Goal: Task Accomplishment & Management: Manage account settings

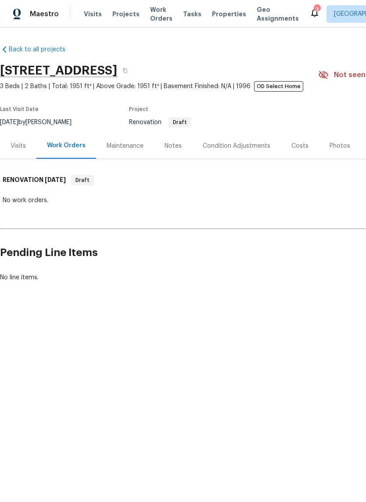
click at [120, 17] on span "Projects" at bounding box center [125, 14] width 27 height 9
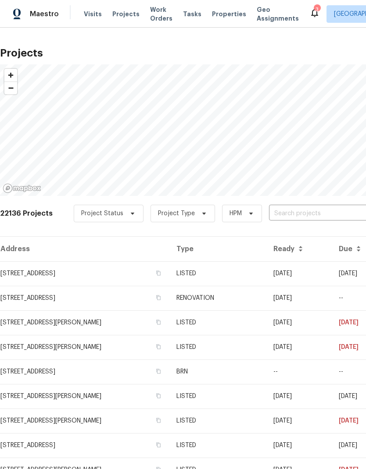
click at [300, 212] on input "text" at bounding box center [319, 214] width 100 height 14
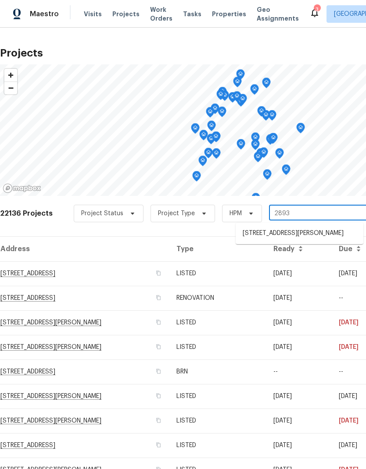
type input "28930"
click at [334, 234] on li "28930 Parker Ridge Dr, Katy, TX 77494" at bounding box center [300, 233] width 128 height 14
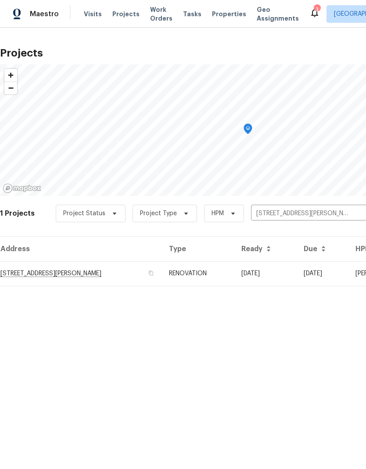
click at [89, 272] on td "28930 Parker Ridge Dr, Katy, TX 77494" at bounding box center [81, 273] width 162 height 25
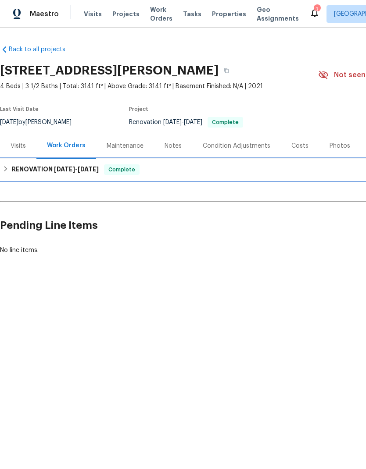
click at [73, 171] on span "1/28/25" at bounding box center [64, 169] width 21 height 6
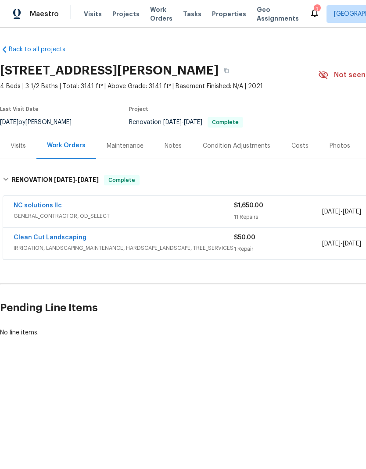
click at [337, 146] on div "Photos" at bounding box center [339, 146] width 21 height 9
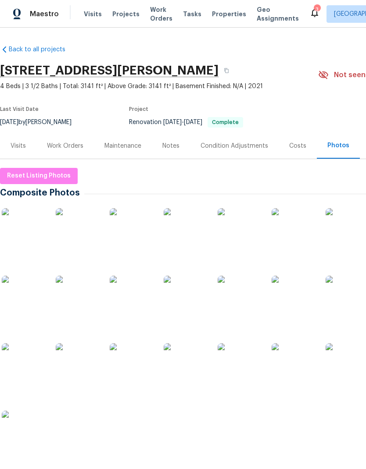
click at [27, 240] on img at bounding box center [24, 230] width 44 height 44
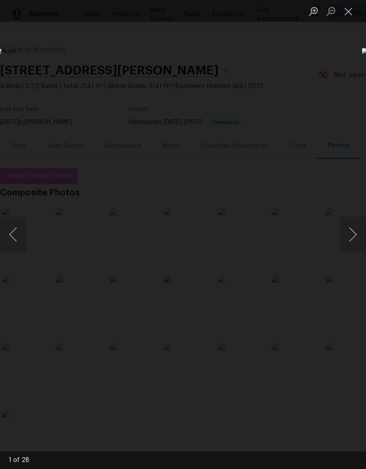
click at [353, 239] on button "Next image" at bounding box center [353, 234] width 26 height 35
click at [354, 242] on button "Next image" at bounding box center [353, 234] width 26 height 35
click at [355, 240] on button "Next image" at bounding box center [353, 234] width 26 height 35
click at [352, 241] on button "Next image" at bounding box center [353, 234] width 26 height 35
click at [353, 241] on button "Next image" at bounding box center [353, 234] width 26 height 35
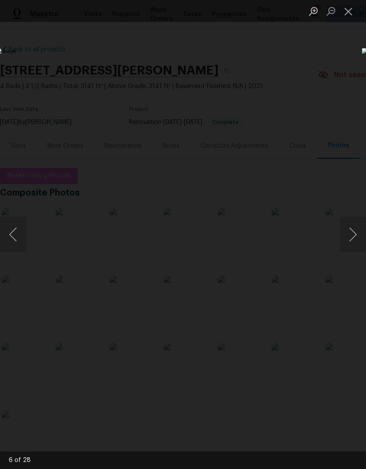
click at [352, 243] on button "Next image" at bounding box center [353, 234] width 26 height 35
click at [350, 244] on button "Next image" at bounding box center [353, 234] width 26 height 35
click at [347, 15] on button "Close lightbox" at bounding box center [349, 11] width 18 height 15
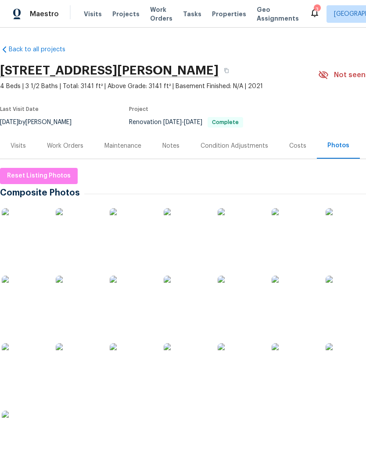
click at [26, 148] on div "Visits" at bounding box center [18, 146] width 36 height 26
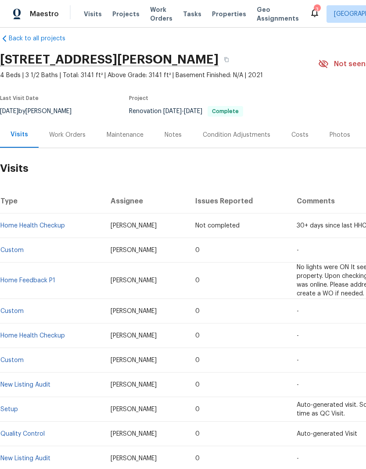
scroll to position [11, 0]
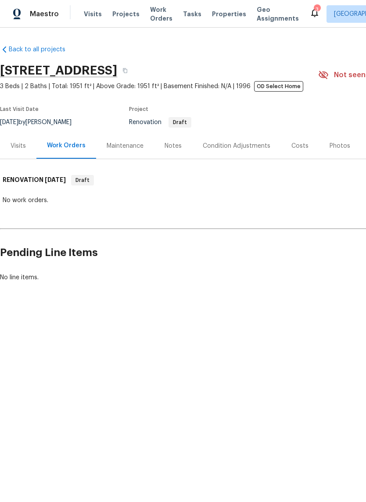
click at [86, 17] on span "Visits" at bounding box center [93, 14] width 18 height 9
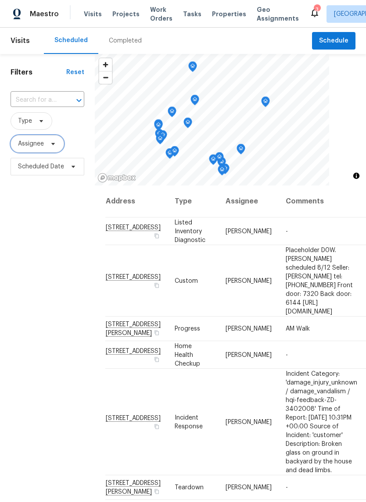
click at [34, 146] on span "Assignee" at bounding box center [31, 143] width 26 height 9
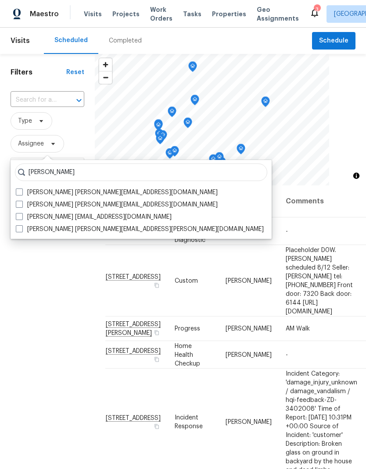
type input "Maria za"
click at [19, 206] on span at bounding box center [19, 204] width 7 height 7
click at [19, 206] on input "Maria Zakharnitskaia maria.zakharnitskaia@opendoor.com" at bounding box center [19, 203] width 6 height 6
checkbox input "true"
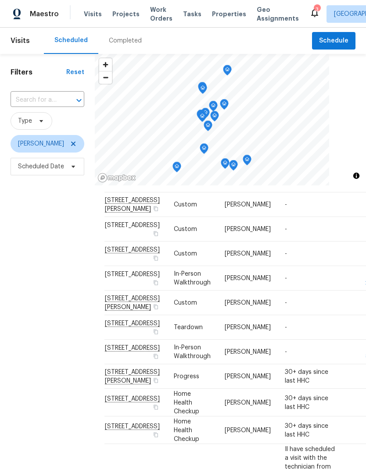
scroll to position [25, 0]
click at [178, 168] on icon "Map marker" at bounding box center [176, 167] width 3 height 2
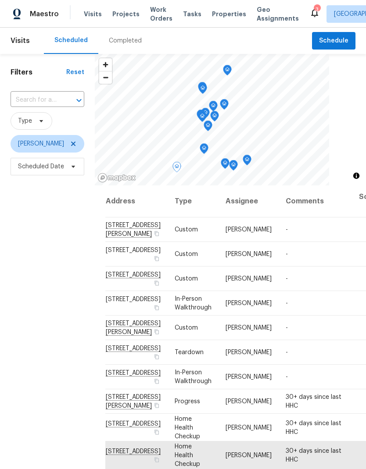
scroll to position [0, 0]
click at [75, 144] on icon at bounding box center [73, 144] width 4 height 4
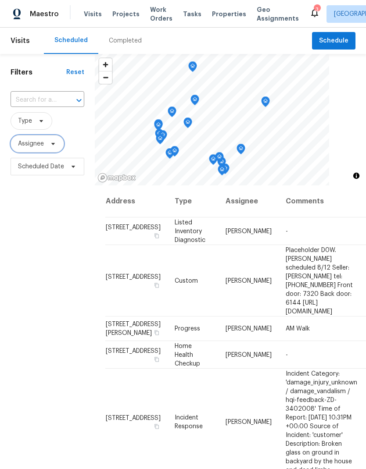
click at [36, 146] on span "Assignee" at bounding box center [31, 143] width 26 height 9
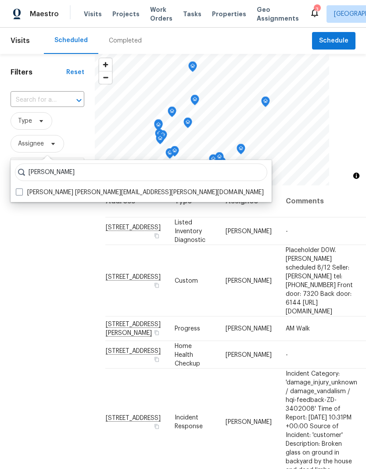
type input "Navid ranjbar"
click at [23, 190] on label "Navid Ranjbar navid.ranjbar@opendoor.com" at bounding box center [140, 192] width 248 height 9
click at [21, 190] on input "Navid Ranjbar navid.ranjbar@opendoor.com" at bounding box center [19, 191] width 6 height 6
checkbox input "true"
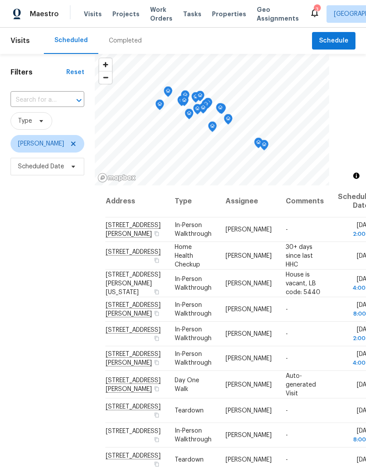
click at [161, 107] on icon "Map marker" at bounding box center [160, 105] width 8 height 10
click at [73, 143] on span "Navid Ranjbar" at bounding box center [48, 144] width 74 height 18
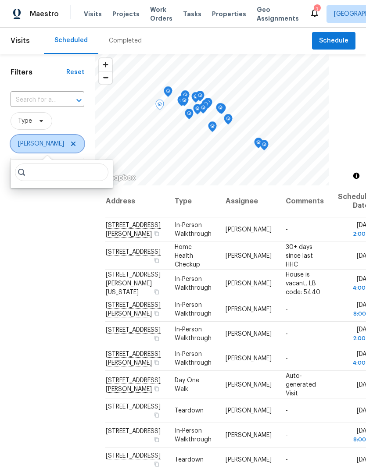
click at [70, 143] on icon at bounding box center [73, 143] width 7 height 7
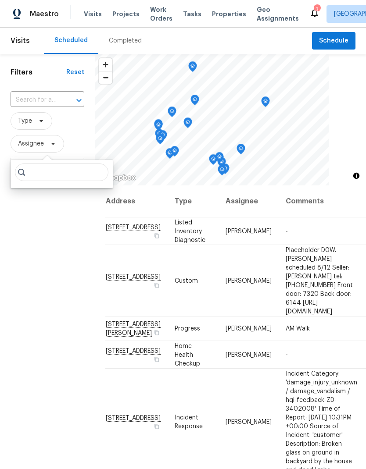
click at [71, 304] on div "Filters Reset ​ Type Assignee Scheduled Date" at bounding box center [47, 307] width 95 height 507
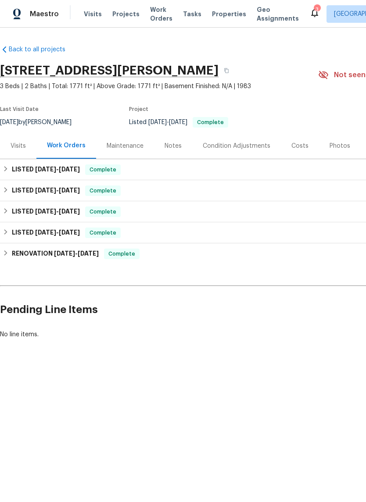
click at [21, 147] on div "Visits" at bounding box center [18, 146] width 15 height 9
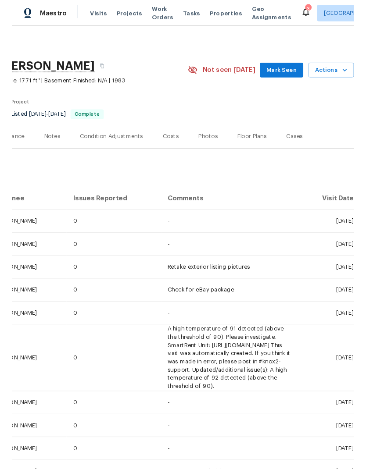
scroll to position [0, 130]
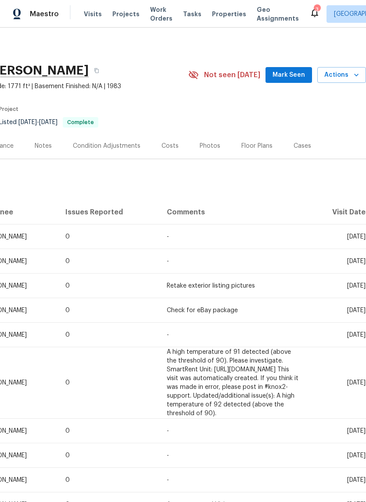
click at [345, 72] on span "Actions" at bounding box center [341, 75] width 35 height 11
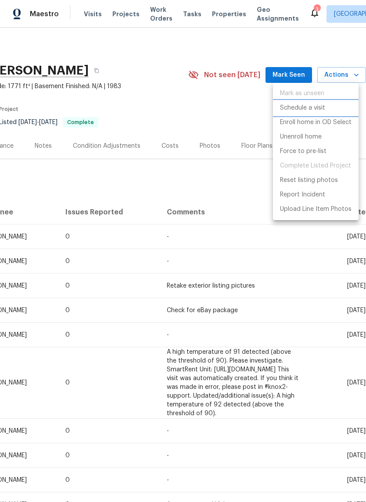
click at [319, 107] on p "Schedule a visit" at bounding box center [302, 108] width 45 height 9
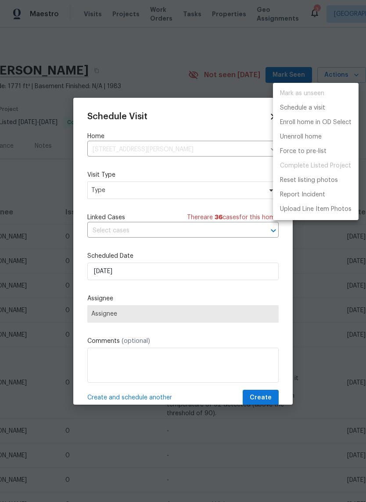
click at [170, 239] on div at bounding box center [183, 251] width 366 height 502
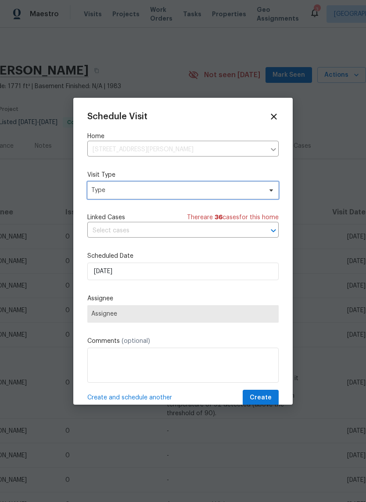
click at [171, 190] on span "Type" at bounding box center [176, 190] width 171 height 9
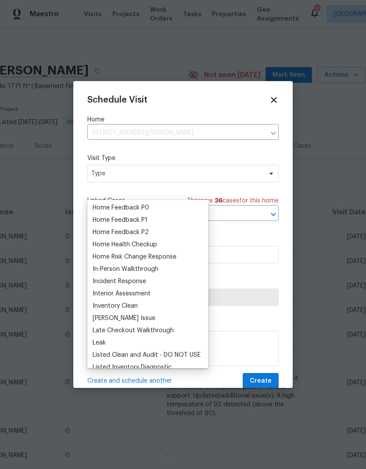
scroll to position [272, 0]
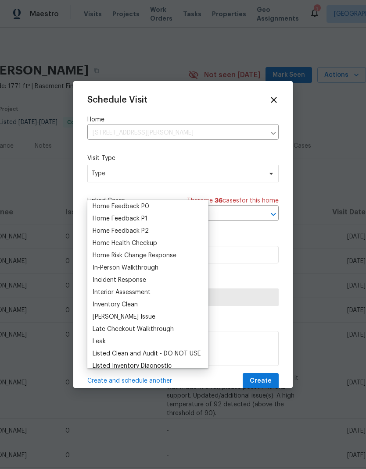
click at [153, 244] on div "Home Health Checkup" at bounding box center [125, 243] width 64 height 9
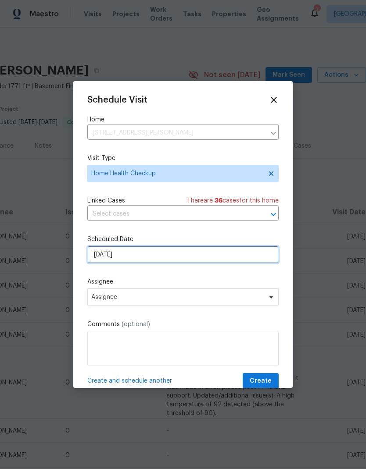
click at [171, 255] on input "[DATE]" at bounding box center [182, 255] width 191 height 18
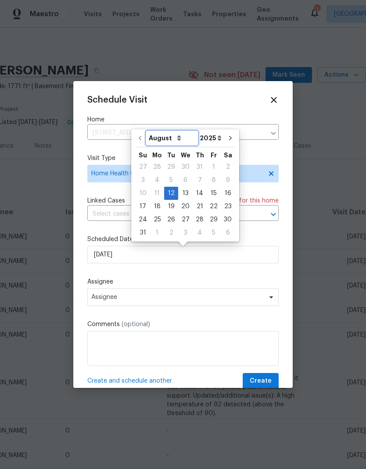
click at [176, 137] on select "August September October November December" at bounding box center [172, 138] width 51 height 13
select select "8"
type input "9/12/2025"
select select "8"
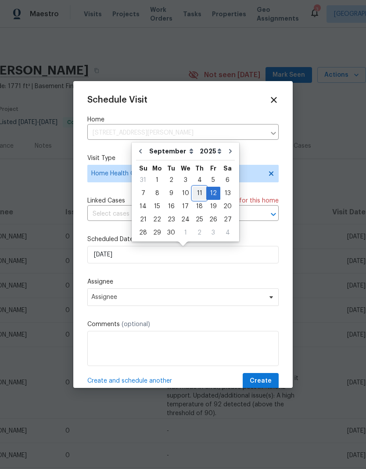
click at [197, 190] on div "11" at bounding box center [200, 193] width 14 height 12
type input "9/11/2025"
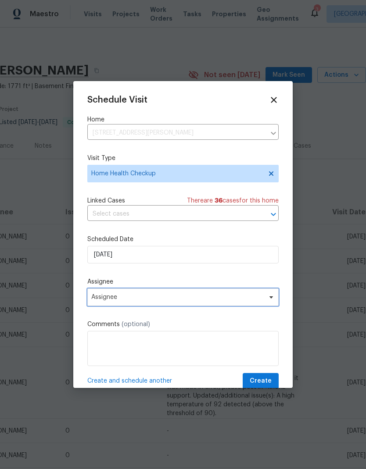
click at [163, 296] on span "Assignee" at bounding box center [177, 297] width 172 height 7
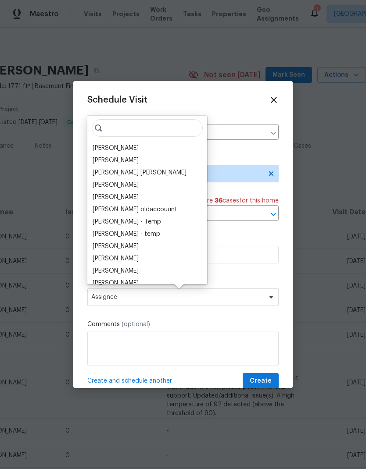
click at [133, 147] on div "[PERSON_NAME]" at bounding box center [147, 148] width 114 height 12
click at [131, 147] on div "[PERSON_NAME]" at bounding box center [116, 148] width 46 height 9
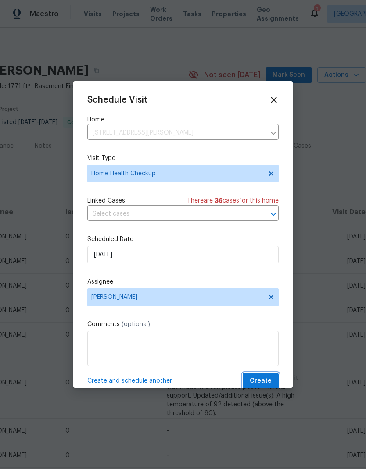
click at [268, 379] on span "Create" at bounding box center [261, 381] width 22 height 11
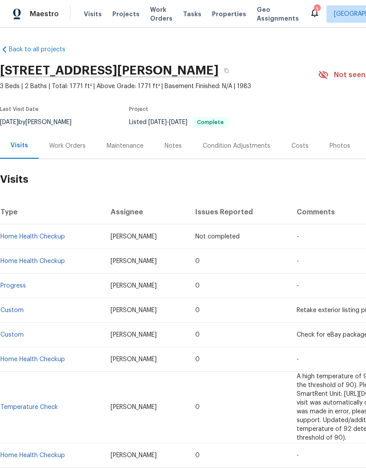
scroll to position [0, 0]
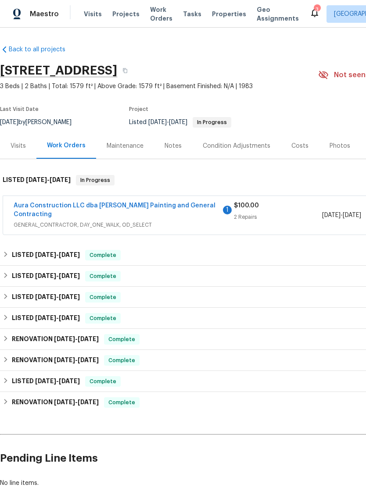
click at [21, 142] on div "Visits" at bounding box center [18, 146] width 15 height 9
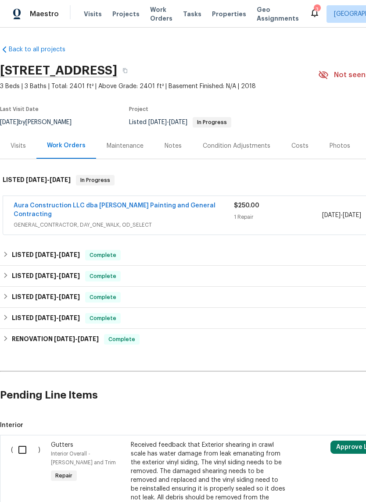
click at [24, 146] on div "Visits" at bounding box center [18, 146] width 15 height 9
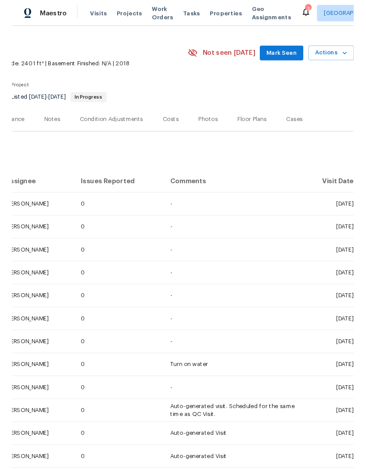
scroll to position [19, 130]
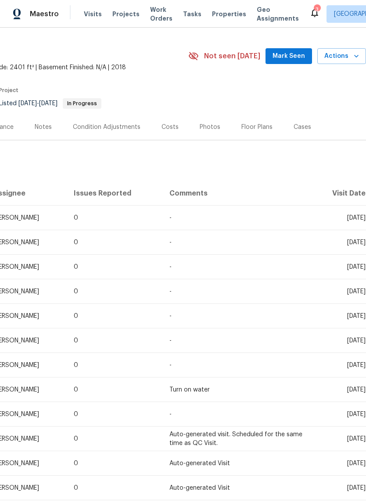
click at [348, 58] on span "Actions" at bounding box center [341, 56] width 35 height 11
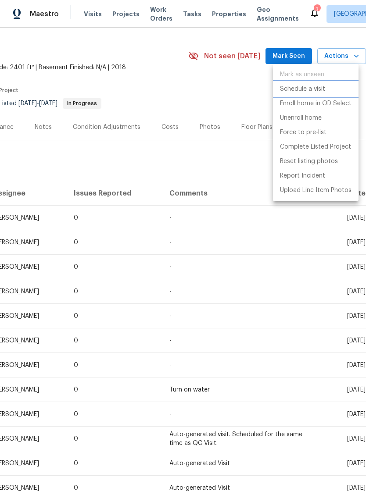
click at [314, 88] on p "Schedule a visit" at bounding box center [302, 89] width 45 height 9
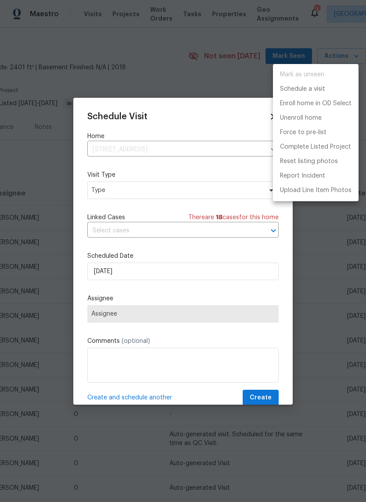
click at [200, 187] on div at bounding box center [183, 251] width 366 height 502
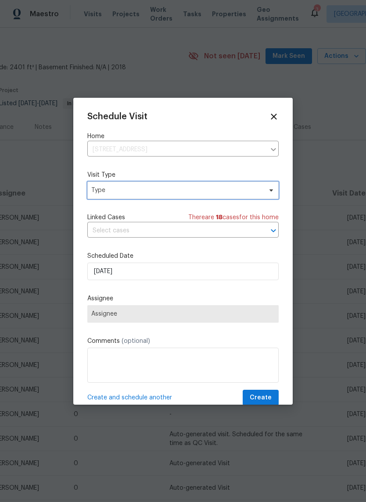
click at [211, 192] on span "Type" at bounding box center [176, 190] width 171 height 9
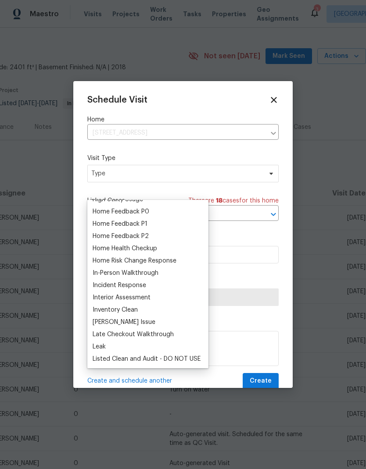
scroll to position [267, 0]
click at [165, 248] on div "Home Health Checkup" at bounding box center [148, 248] width 116 height 12
click at [151, 248] on div "Home Health Checkup" at bounding box center [125, 248] width 64 height 9
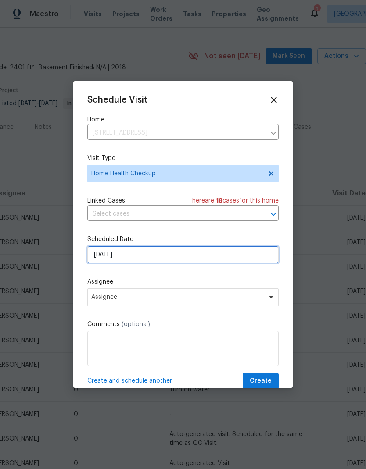
click at [175, 260] on input "8/12/2025" at bounding box center [182, 255] width 191 height 18
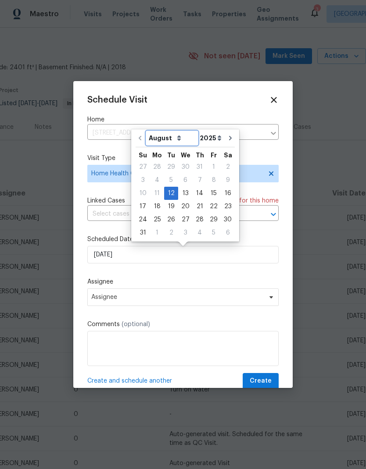
click at [172, 137] on select "August September October November December" at bounding box center [172, 138] width 51 height 13
select select "8"
type input "9/12/2025"
select select "8"
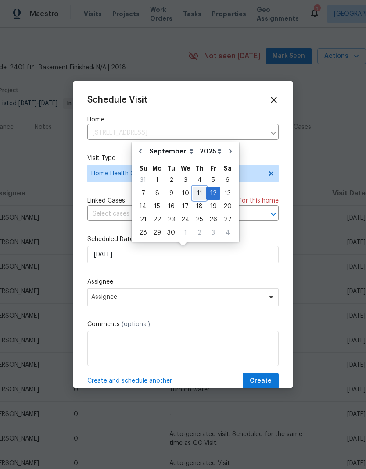
click at [199, 193] on div "11" at bounding box center [200, 193] width 14 height 12
type input "9/11/2025"
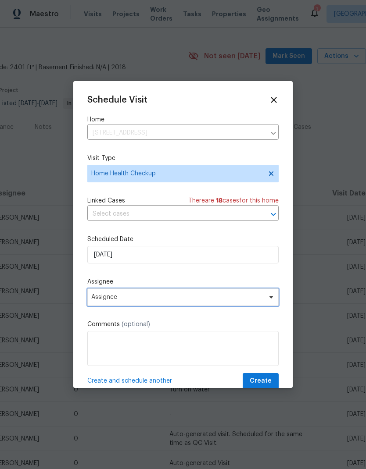
click at [201, 299] on span "Assignee" at bounding box center [177, 297] width 172 height 7
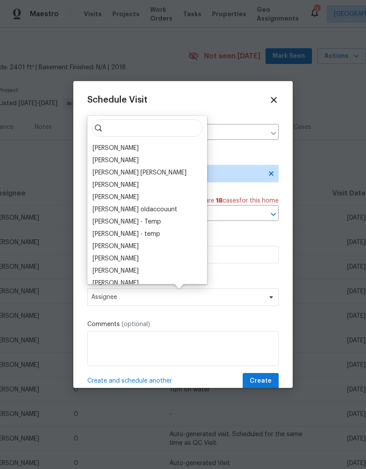
click at [131, 150] on div "[PERSON_NAME]" at bounding box center [116, 148] width 46 height 9
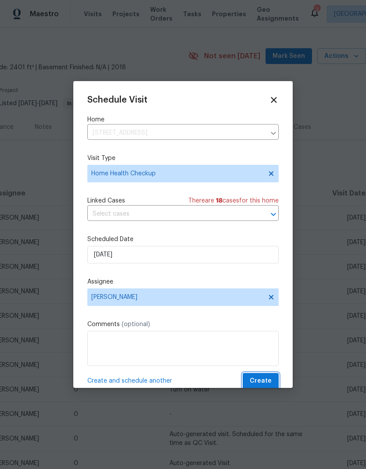
click at [269, 381] on span "Create" at bounding box center [261, 381] width 22 height 11
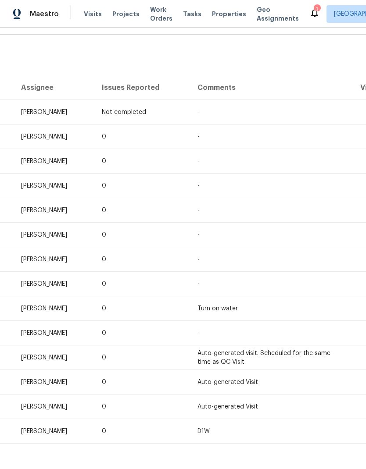
scroll to position [124, 100]
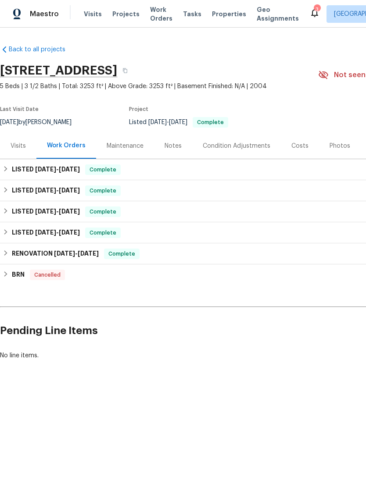
click at [21, 147] on div "Visits" at bounding box center [18, 146] width 15 height 9
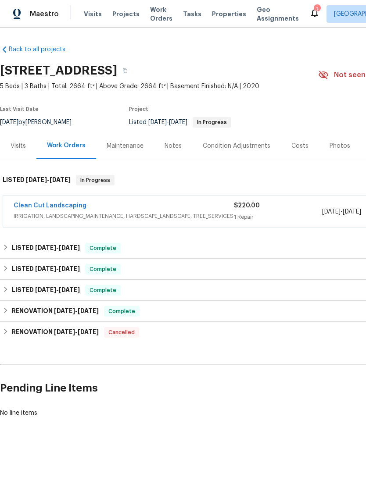
click at [20, 144] on div "Visits" at bounding box center [18, 146] width 15 height 9
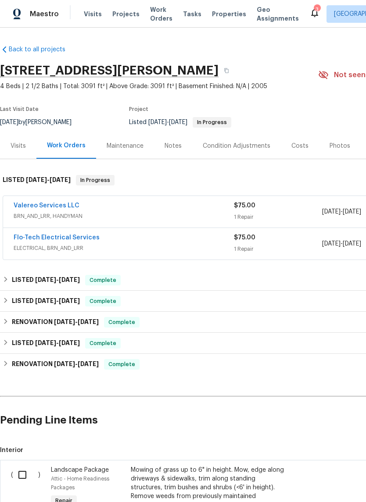
click at [25, 147] on div "Visits" at bounding box center [18, 146] width 15 height 9
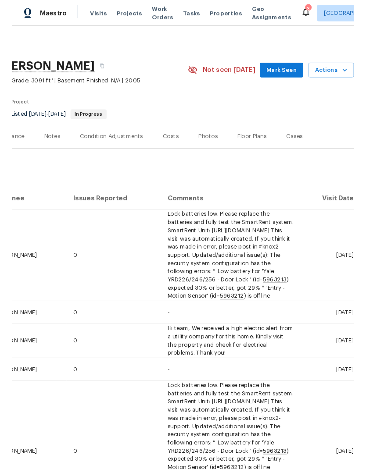
scroll to position [0, 130]
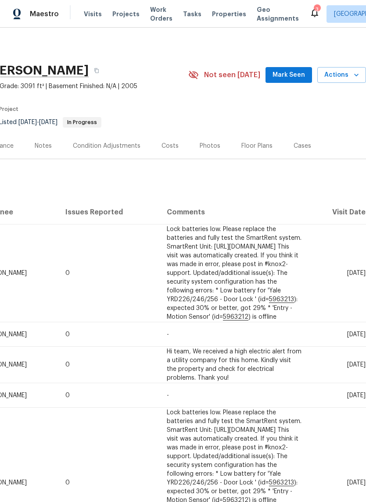
click at [343, 75] on span "Actions" at bounding box center [341, 75] width 35 height 11
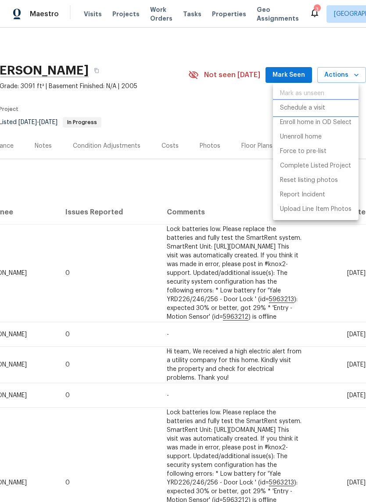
click at [322, 108] on p "Schedule a visit" at bounding box center [302, 108] width 45 height 9
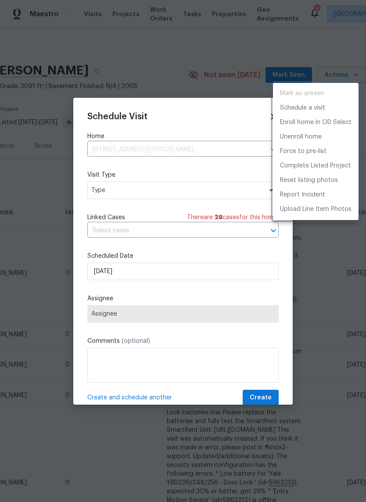
click at [134, 315] on div at bounding box center [183, 251] width 366 height 502
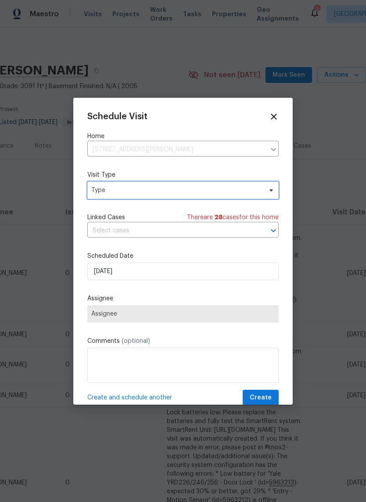
click at [161, 189] on span "Type" at bounding box center [176, 190] width 171 height 9
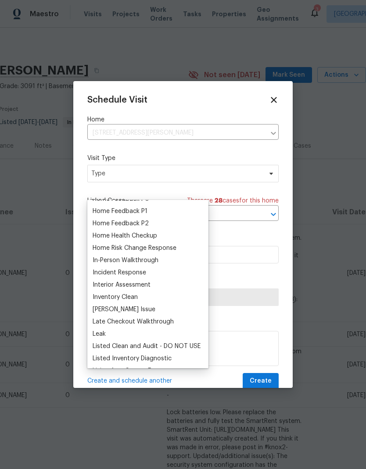
scroll to position [279, 0]
click at [155, 236] on div "Home Health Checkup" at bounding box center [125, 236] width 64 height 9
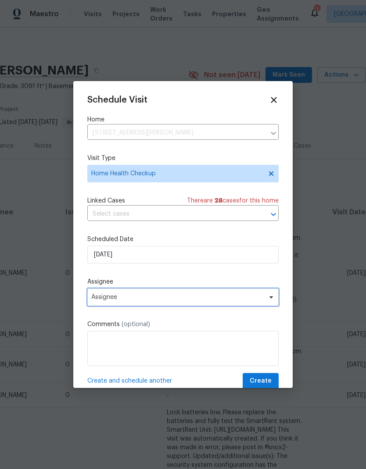
click at [166, 301] on span "Assignee" at bounding box center [177, 297] width 172 height 7
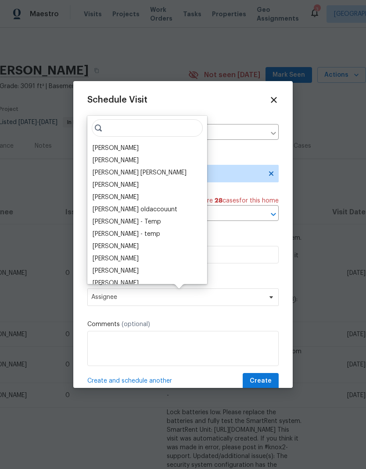
click at [125, 145] on div "[PERSON_NAME]" at bounding box center [116, 148] width 46 height 9
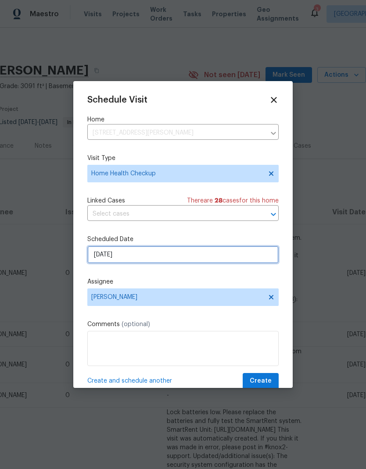
click at [167, 256] on input "[DATE]" at bounding box center [182, 255] width 191 height 18
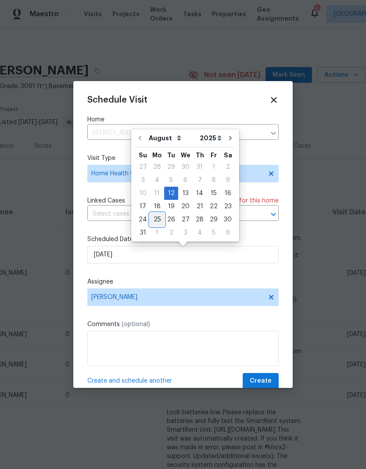
click at [155, 218] on div "25" at bounding box center [157, 220] width 14 height 12
type input "8/25/2025"
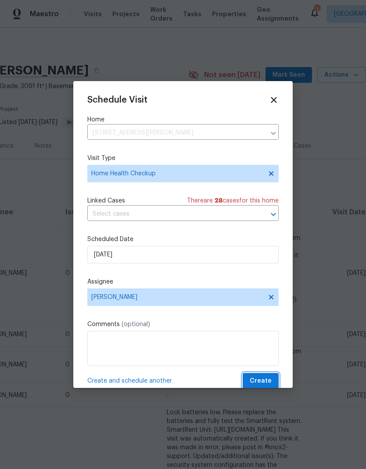
click at [267, 383] on span "Create" at bounding box center [261, 381] width 22 height 11
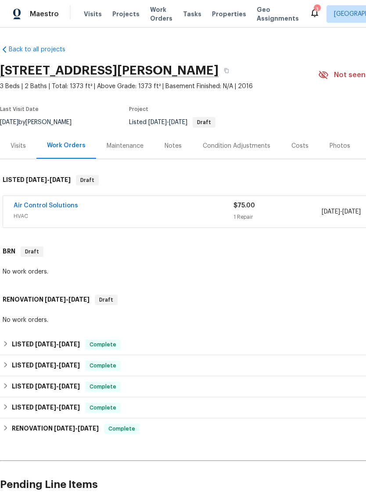
click at [60, 203] on link "Air Control Solutions" at bounding box center [46, 206] width 64 height 6
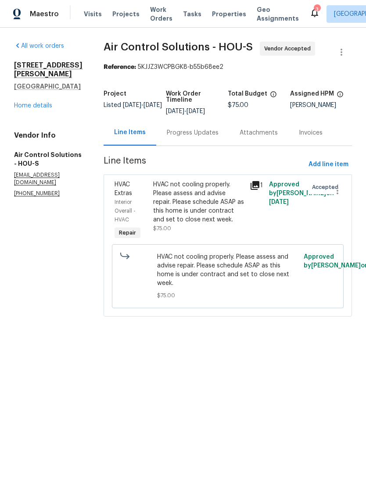
click at [218, 137] on div "Progress Updates" at bounding box center [193, 133] width 52 height 9
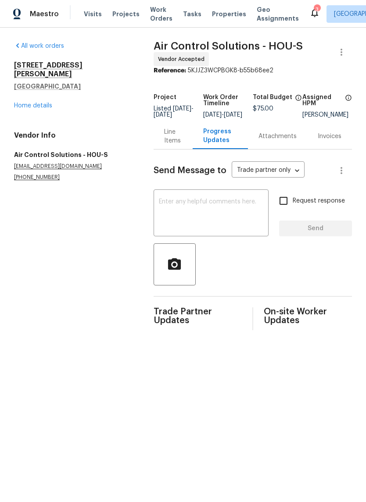
click at [218, 208] on textarea at bounding box center [211, 214] width 104 height 31
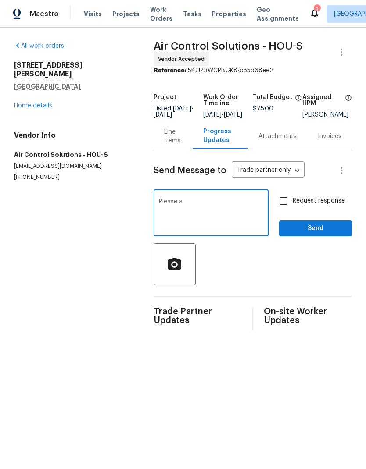
type textarea "Please ad"
click at [40, 103] on link "Home details" at bounding box center [33, 106] width 38 height 6
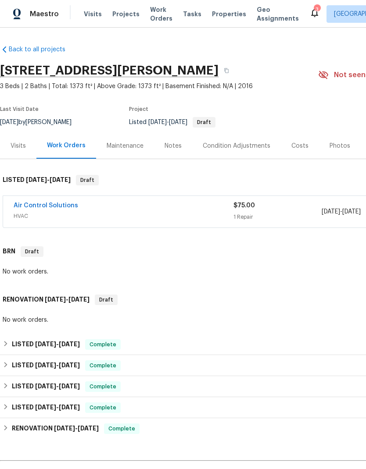
click at [309, 9] on icon at bounding box center [314, 12] width 11 height 11
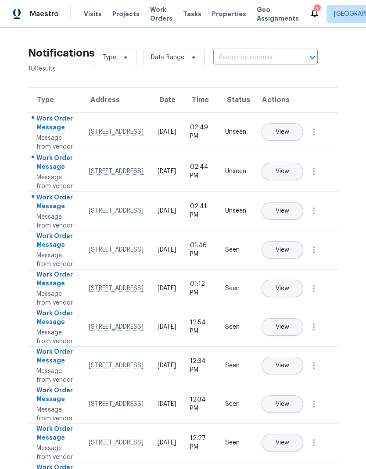
click at [303, 220] on button "View" at bounding box center [282, 211] width 42 height 18
click at [315, 137] on icon "button" at bounding box center [313, 132] width 11 height 11
click at [288, 152] on div "Mark Seen" at bounding box center [263, 151] width 68 height 9
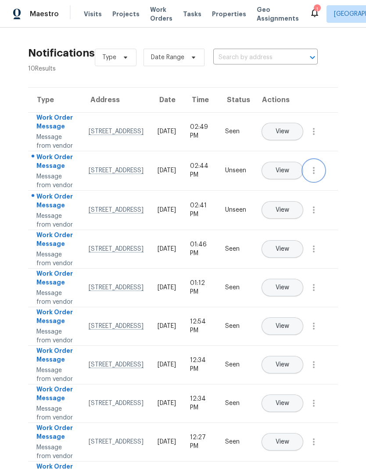
click at [315, 176] on icon "button" at bounding box center [313, 170] width 11 height 11
click at [286, 201] on link "Mark Seen" at bounding box center [263, 207] width 75 height 13
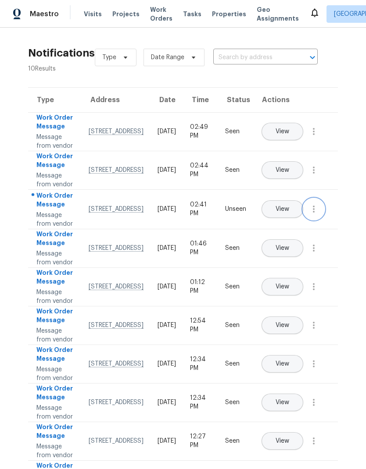
click at [320, 220] on button "button" at bounding box center [313, 209] width 21 height 21
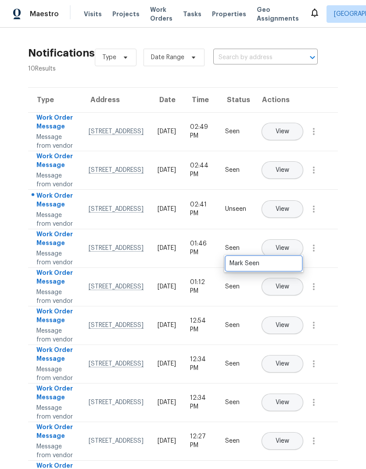
click at [286, 265] on div "Mark Seen" at bounding box center [263, 263] width 68 height 9
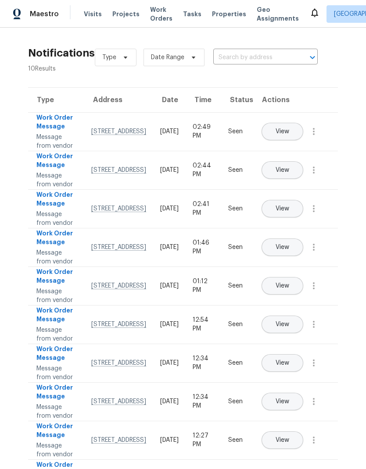
click at [155, 13] on span "Work Orders" at bounding box center [161, 14] width 22 height 18
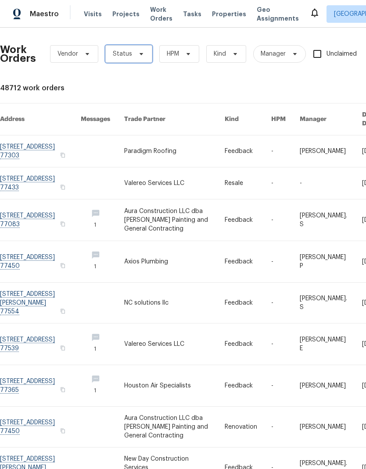
click at [133, 46] on span "Status" at bounding box center [128, 54] width 47 height 18
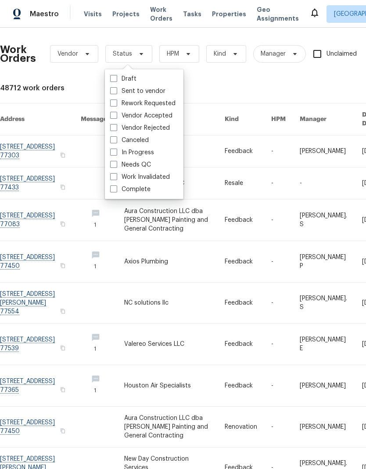
click at [118, 161] on label "Needs QC" at bounding box center [130, 165] width 41 height 9
click at [116, 161] on input "Needs QC" at bounding box center [113, 164] width 6 height 6
checkbox input "true"
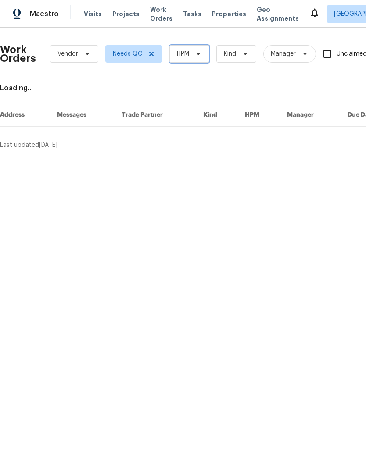
click at [200, 46] on span "HPM" at bounding box center [189, 54] width 40 height 18
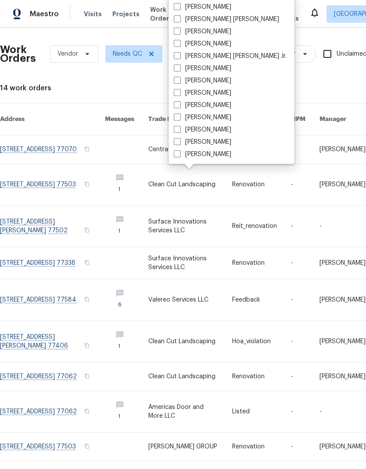
scroll to position [182, 0]
click at [179, 115] on span at bounding box center [177, 117] width 7 height 7
click at [179, 115] on input "[PERSON_NAME]" at bounding box center [177, 116] width 6 height 6
checkbox input "true"
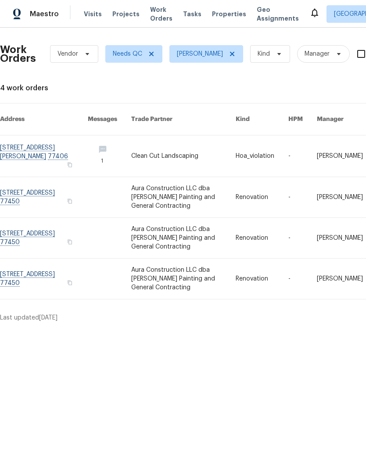
click at [179, 189] on link at bounding box center [183, 197] width 104 height 40
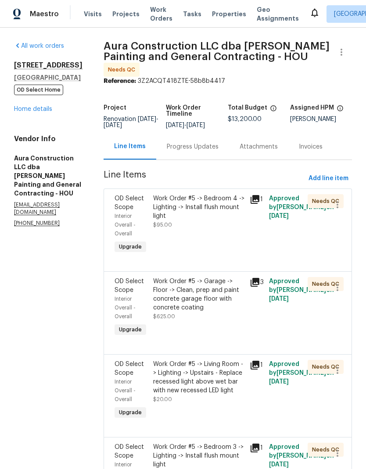
click at [44, 112] on link "Home details" at bounding box center [33, 109] width 38 height 6
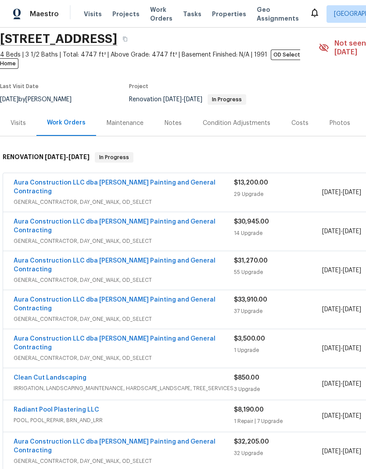
scroll to position [31, 0]
click at [166, 180] on link "Aura Construction LLC dba [PERSON_NAME] Painting and General Contracting" at bounding box center [115, 187] width 202 height 15
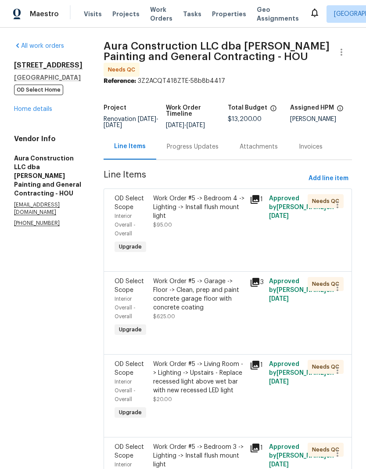
click at [242, 220] on div "Work Order #5 -> Bedroom 4 -> Lighting -> Install flush mount light $95.00" at bounding box center [198, 225] width 97 height 67
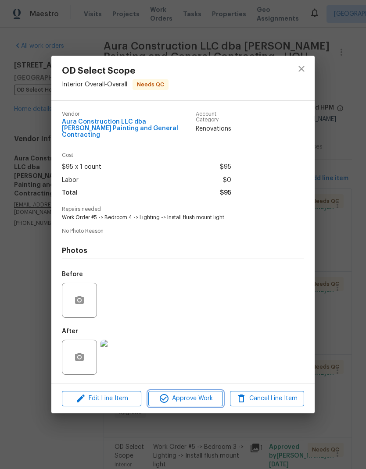
click at [202, 394] on span "Approve Work" at bounding box center [185, 398] width 69 height 11
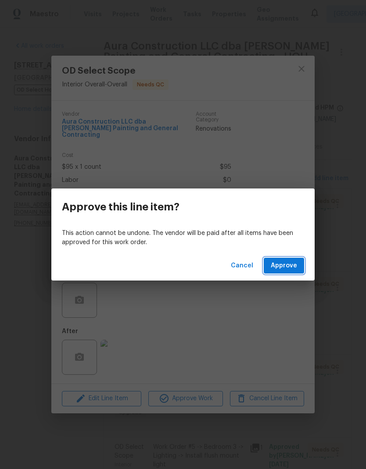
click at [283, 270] on span "Approve" at bounding box center [284, 266] width 26 height 11
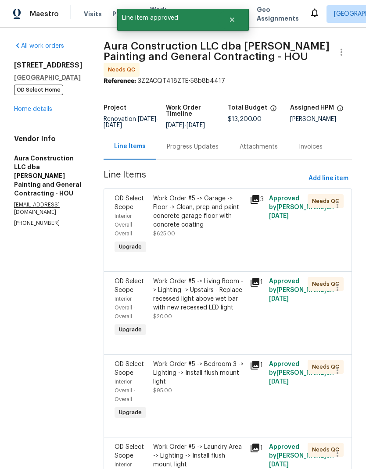
click at [209, 218] on div "Work Order #5 -> Garage -> Floor -> Clean, prep and paint concrete garage floor…" at bounding box center [198, 216] width 91 height 44
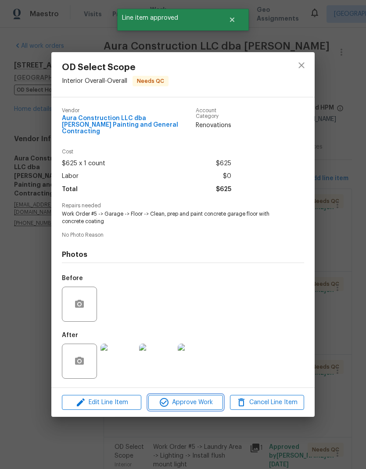
click at [201, 402] on span "Approve Work" at bounding box center [185, 402] width 69 height 11
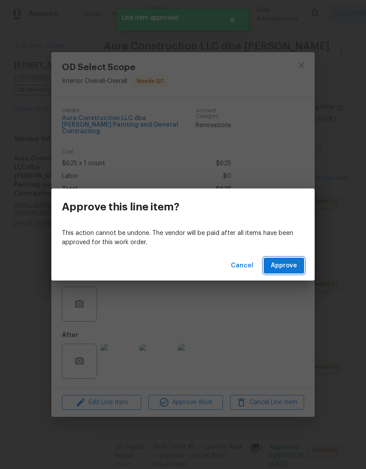
click at [299, 258] on button "Approve" at bounding box center [284, 266] width 40 height 16
click at [297, 257] on div "Cancel Loading..." at bounding box center [182, 266] width 263 height 30
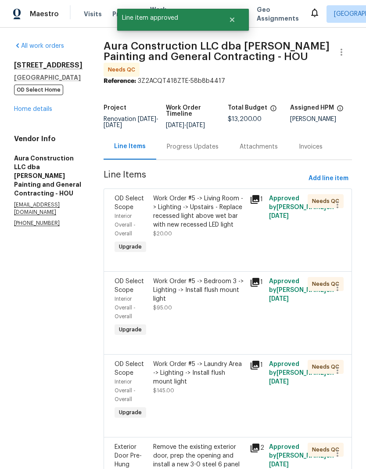
click at [224, 212] on div "Work Order #5 -> Living Room -> Lighting -> Upstairs - Replace recessed light a…" at bounding box center [198, 211] width 91 height 35
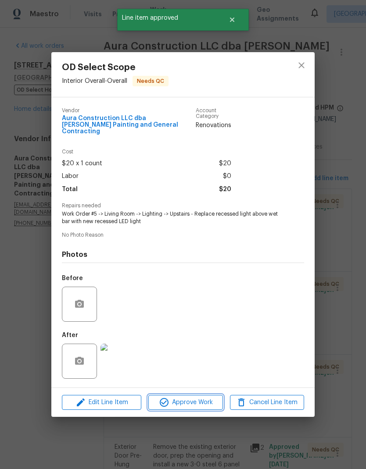
click at [205, 402] on span "Approve Work" at bounding box center [185, 402] width 69 height 11
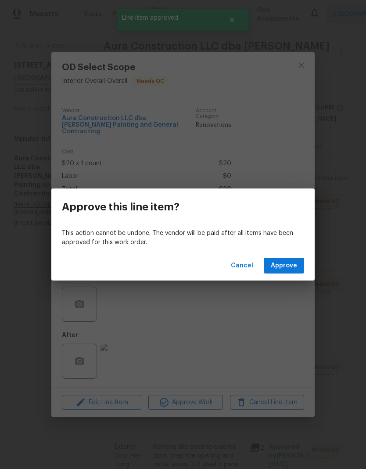
click at [284, 256] on div "Cancel Approve" at bounding box center [182, 266] width 263 height 30
click at [283, 256] on div "Cancel Approve" at bounding box center [182, 266] width 263 height 30
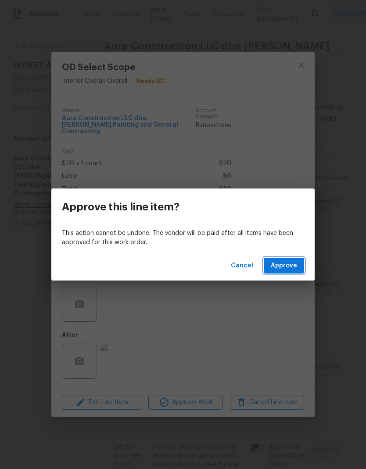
click at [286, 268] on span "Approve" at bounding box center [284, 266] width 26 height 11
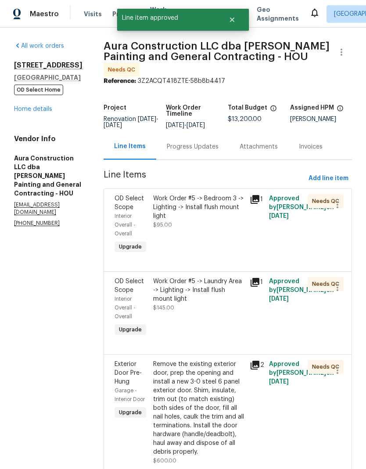
click at [218, 199] on div "Work Order #5 -> Bedroom 3 -> Lighting -> Install flush mount light" at bounding box center [198, 207] width 91 height 26
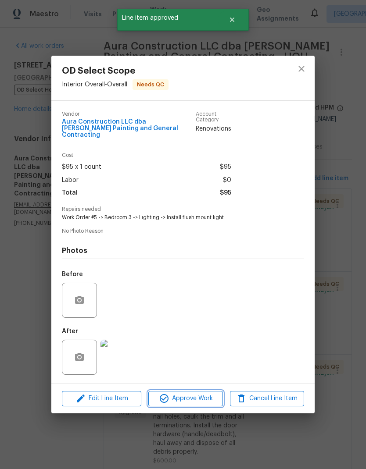
click at [204, 397] on span "Approve Work" at bounding box center [185, 398] width 69 height 11
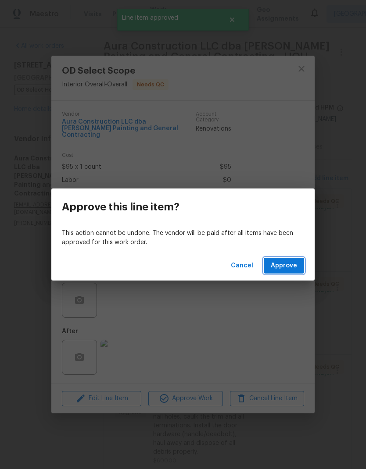
click at [294, 267] on span "Approve" at bounding box center [284, 266] width 26 height 11
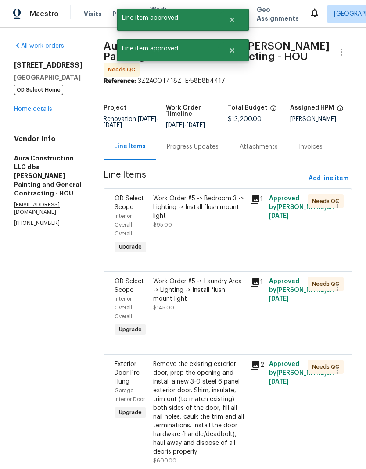
click at [213, 200] on div "Work Order #5 -> Bedroom 3 -> Lighting -> Install flush mount light" at bounding box center [198, 207] width 91 height 26
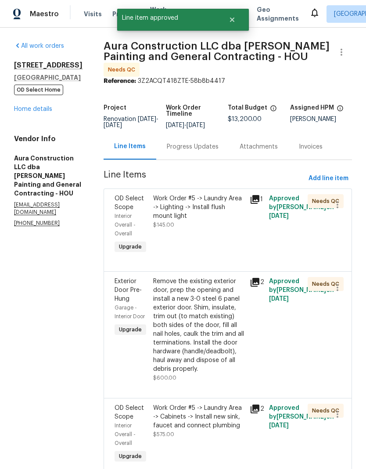
click at [210, 216] on div "Work Order #5 -> Laundry Area -> Lighting -> Install flush mount light $145.00" at bounding box center [198, 211] width 91 height 35
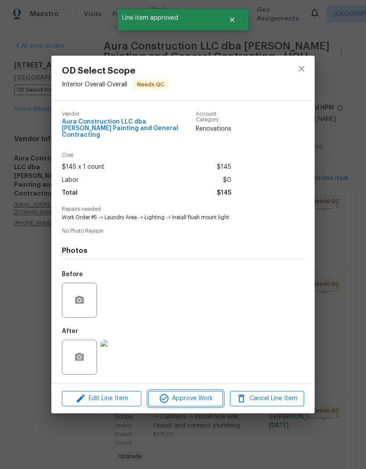
click at [207, 393] on button "Approve Work" at bounding box center [185, 398] width 74 height 15
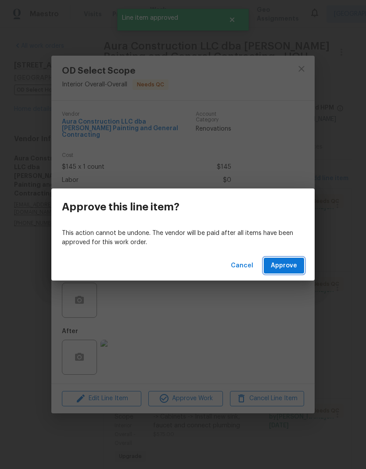
click at [287, 261] on span "Approve" at bounding box center [284, 266] width 26 height 11
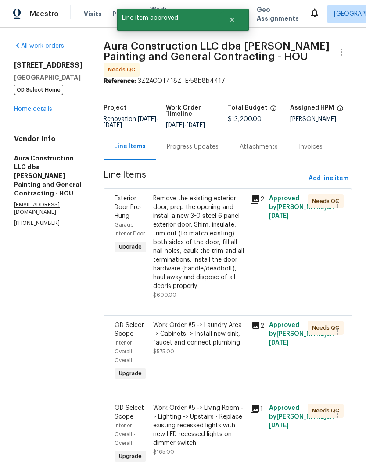
click at [207, 205] on div "Remove the existing exterior door, prep the opening and install a new 3-0 steel…" at bounding box center [198, 242] width 91 height 97
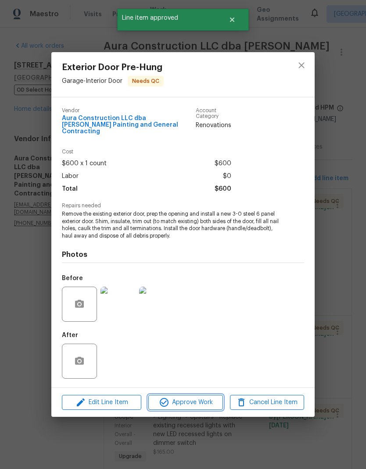
click at [210, 402] on span "Approve Work" at bounding box center [185, 402] width 69 height 11
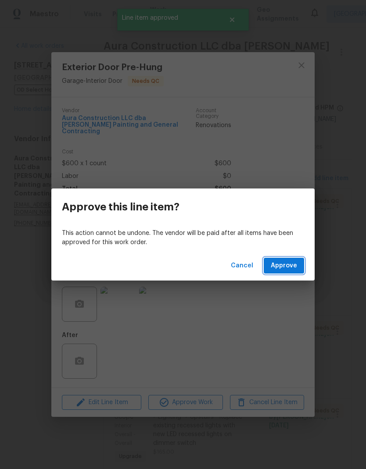
click at [288, 263] on span "Approve" at bounding box center [284, 266] width 26 height 11
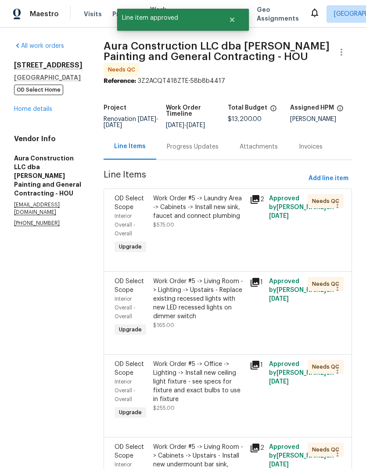
click at [217, 200] on div "Work Order #5 -> Laundry Area -> Cabinets -> Install new sink, faucet and conne…" at bounding box center [198, 207] width 91 height 26
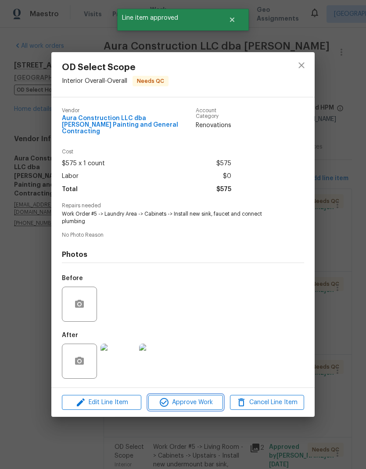
click at [199, 404] on span "Approve Work" at bounding box center [185, 402] width 69 height 11
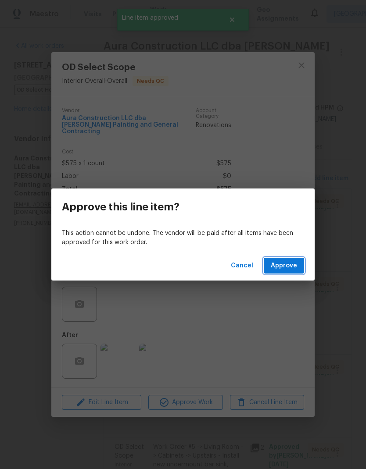
click at [286, 262] on span "Approve" at bounding box center [284, 266] width 26 height 11
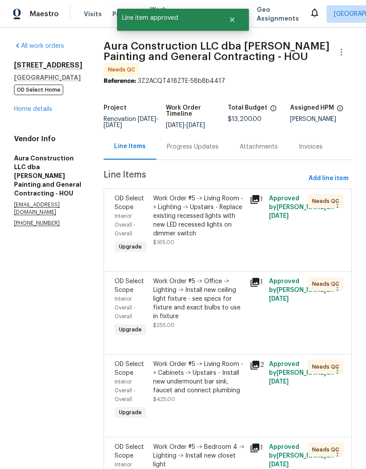
click at [214, 207] on div "Work Order #5 -> Living Room -> Lighting -> Upstairs - Replace existing recesse…" at bounding box center [198, 216] width 91 height 44
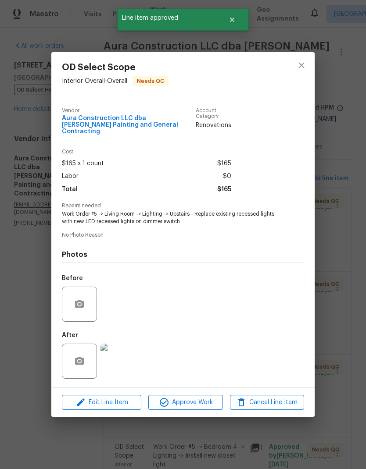
click at [196, 406] on span "Approve Work" at bounding box center [185, 402] width 69 height 11
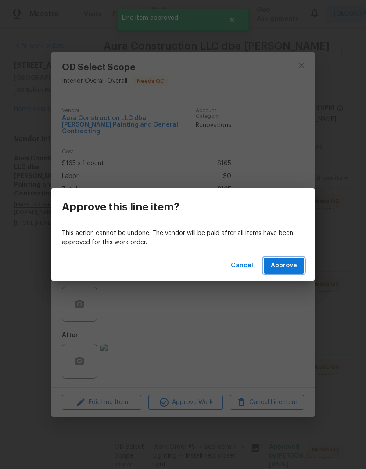
click at [292, 267] on span "Approve" at bounding box center [284, 266] width 26 height 11
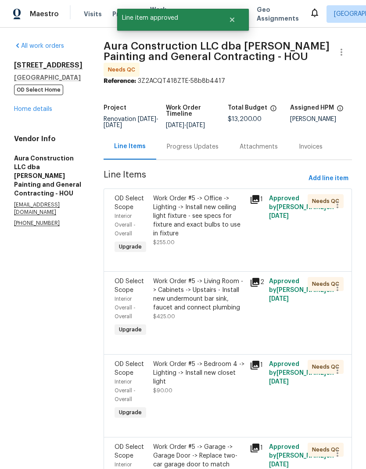
click at [204, 199] on div "Work Order #5 -> Office -> Lighting -> Install new ceiling light fixture - see …" at bounding box center [198, 216] width 91 height 44
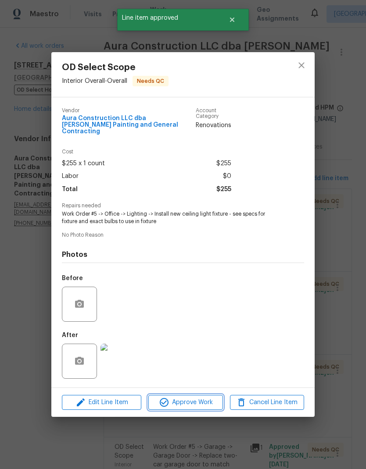
click at [204, 400] on span "Approve Work" at bounding box center [185, 402] width 69 height 11
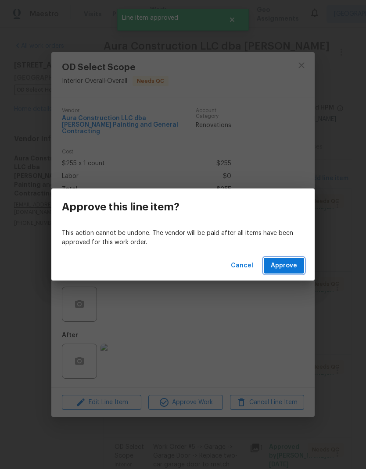
click at [280, 263] on span "Approve" at bounding box center [284, 266] width 26 height 11
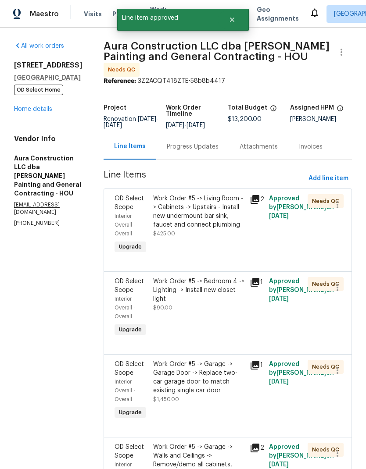
click at [218, 196] on div "Work Order #5 -> Living Room -> Cabinets -> Upstairs - Install new undermount b…" at bounding box center [198, 211] width 91 height 35
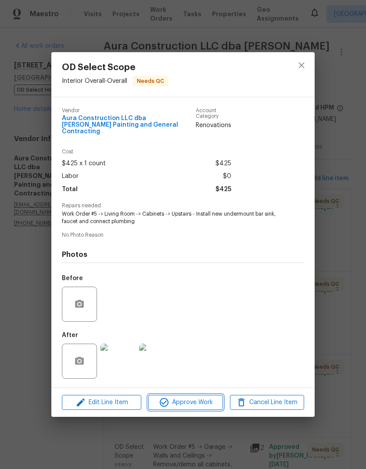
click at [202, 404] on span "Approve Work" at bounding box center [185, 402] width 69 height 11
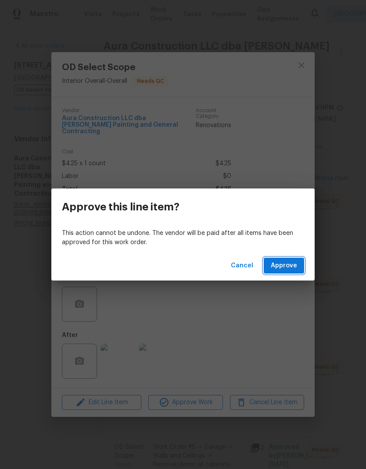
click at [286, 265] on span "Approve" at bounding box center [284, 266] width 26 height 11
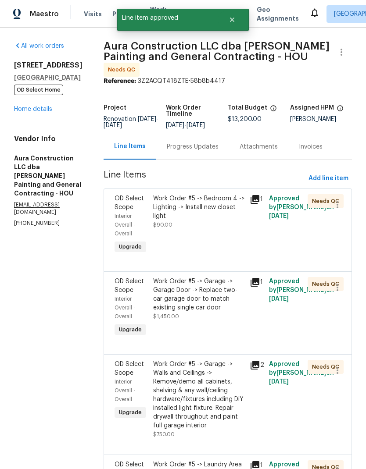
click at [213, 199] on div "Work Order #5 -> Bedroom 4 -> Lighting -> Install new closet light" at bounding box center [198, 207] width 91 height 26
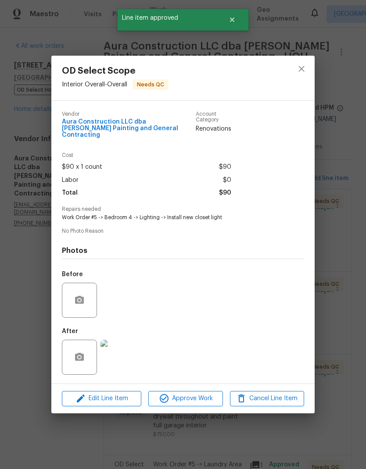
click at [201, 402] on span "Approve Work" at bounding box center [185, 398] width 69 height 11
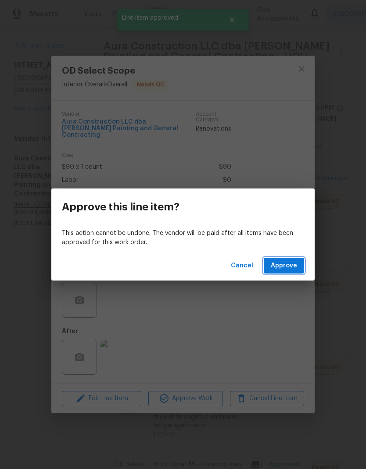
click at [286, 259] on button "Approve" at bounding box center [284, 266] width 40 height 16
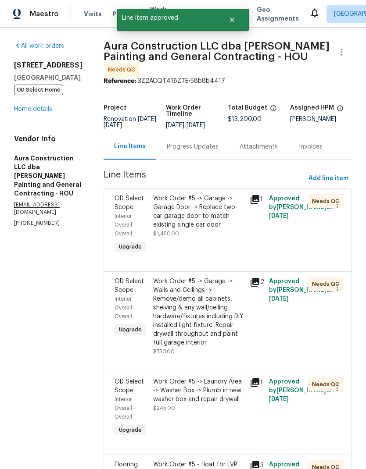
click at [211, 203] on div "Work Order #5 -> Garage -> Garage Door -> Replace two-car garage door to match …" at bounding box center [198, 211] width 91 height 35
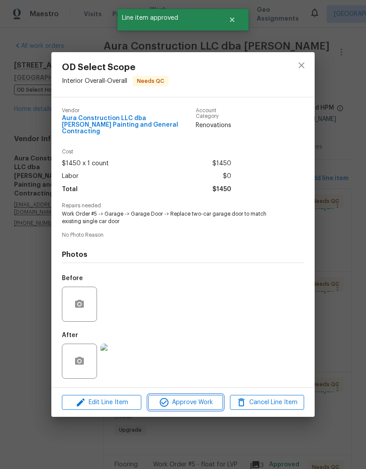
click at [204, 398] on span "Approve Work" at bounding box center [185, 402] width 69 height 11
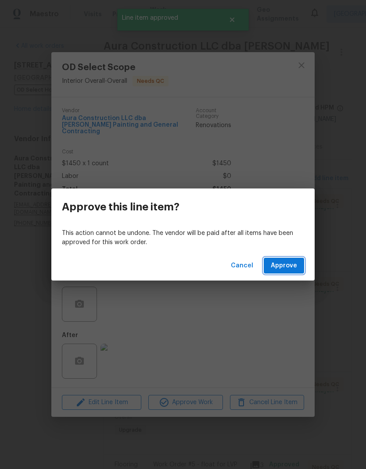
click at [284, 269] on span "Approve" at bounding box center [284, 266] width 26 height 11
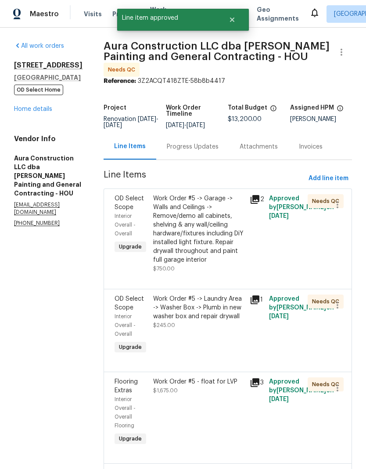
click at [212, 207] on div "Work Order #5 -> Garage -> Walls and Ceilings -> Remove/demo all cabinets, shel…" at bounding box center [198, 229] width 91 height 70
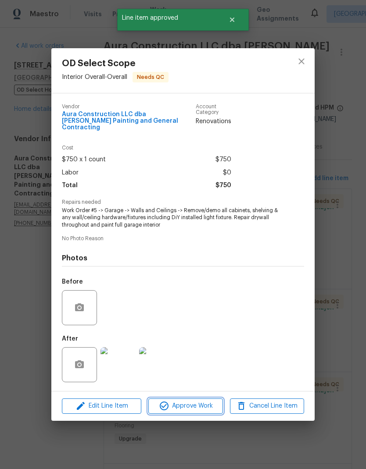
click at [203, 401] on span "Approve Work" at bounding box center [185, 406] width 69 height 11
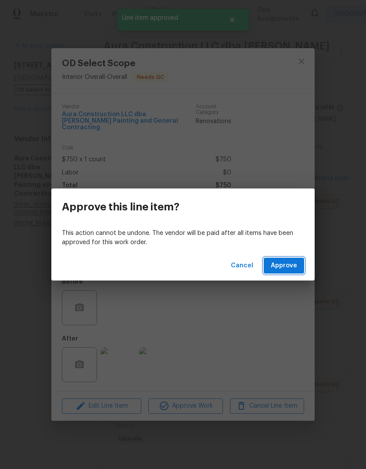
click at [287, 267] on span "Approve" at bounding box center [284, 266] width 26 height 11
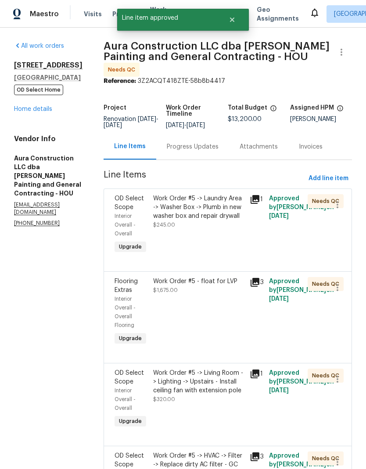
click at [213, 203] on div "Work Order #5 -> Laundry Area -> Washer Box -> Plumb in new washer box and repa…" at bounding box center [198, 207] width 91 height 26
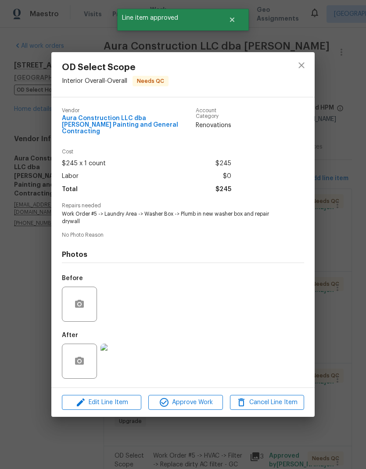
click at [207, 399] on span "Approve Work" at bounding box center [185, 402] width 69 height 11
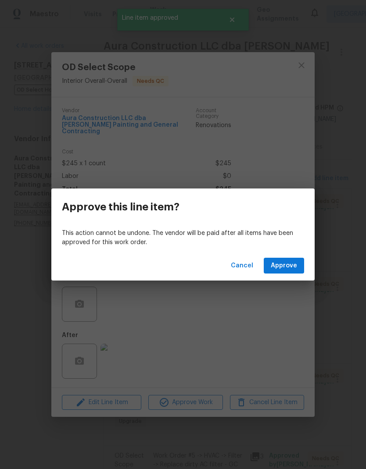
click at [292, 266] on span "Approve" at bounding box center [284, 266] width 26 height 11
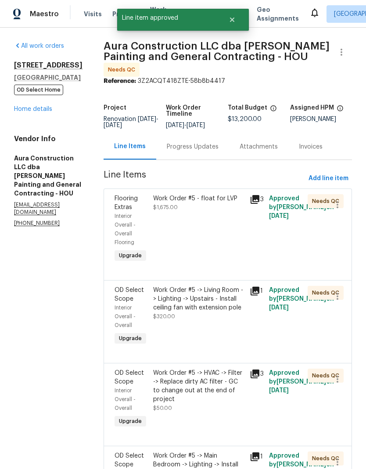
click at [209, 196] on div "Work Order #5 - float for LVP $1,675.00" at bounding box center [198, 203] width 91 height 18
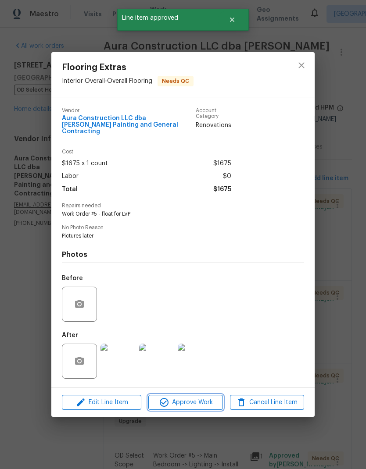
click at [195, 404] on span "Approve Work" at bounding box center [185, 402] width 69 height 11
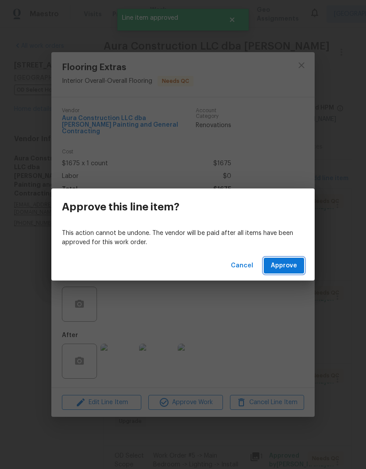
click at [289, 266] on span "Approve" at bounding box center [284, 266] width 26 height 11
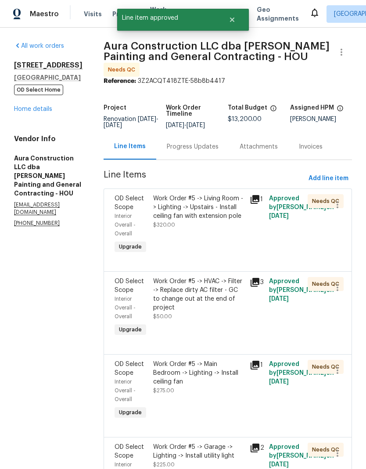
click at [211, 203] on div "Work Order #5 -> Living Room -> Lighting -> Upstairs - Install ceiling fan with…" at bounding box center [198, 207] width 91 height 26
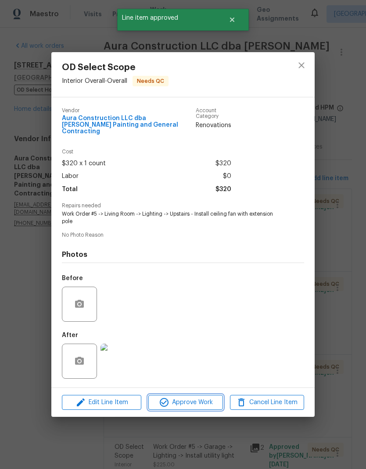
click at [211, 402] on span "Approve Work" at bounding box center [185, 402] width 69 height 11
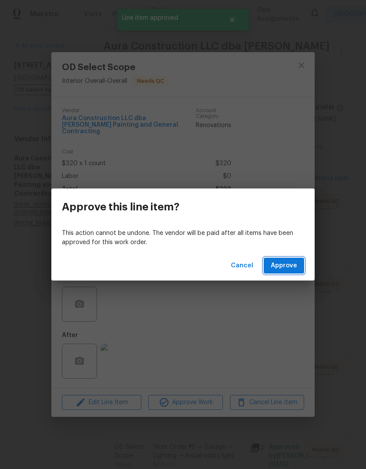
click at [282, 272] on button "Approve" at bounding box center [284, 266] width 40 height 16
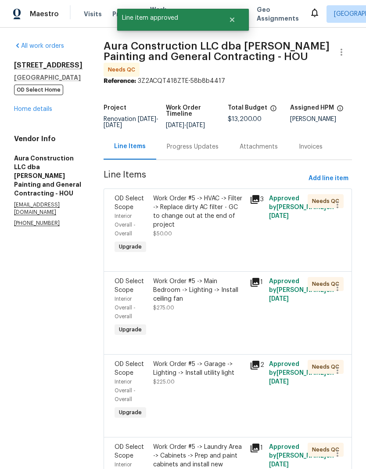
click at [211, 204] on div "Work Order #5 -> HVAC -> Filter -> Replace dirty AC filter - GC to change out a…" at bounding box center [198, 211] width 91 height 35
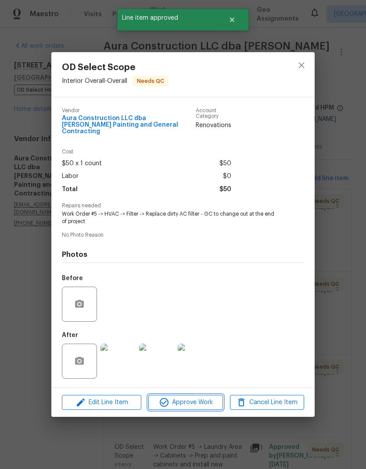
click at [202, 400] on span "Approve Work" at bounding box center [185, 402] width 69 height 11
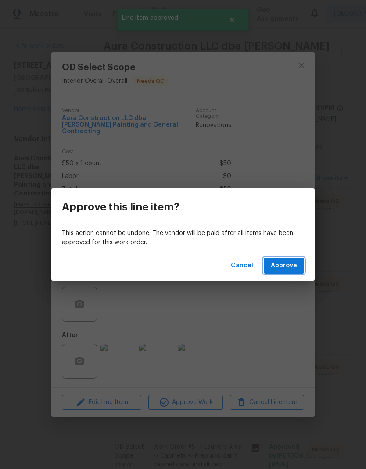
click at [287, 269] on span "Approve" at bounding box center [284, 266] width 26 height 11
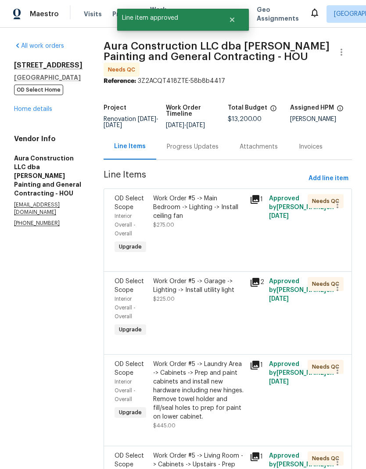
click at [214, 196] on div "Work Order #5 -> Main Bedroom -> Lighting -> Install ceiling fan" at bounding box center [198, 207] width 91 height 26
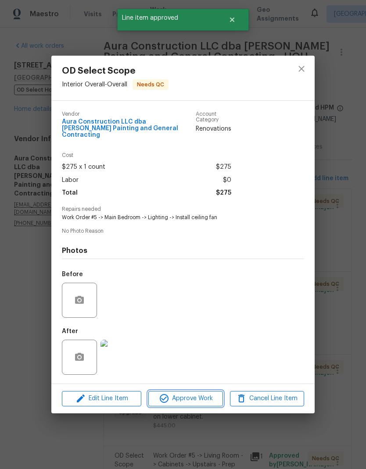
click at [201, 401] on span "Approve Work" at bounding box center [185, 398] width 69 height 11
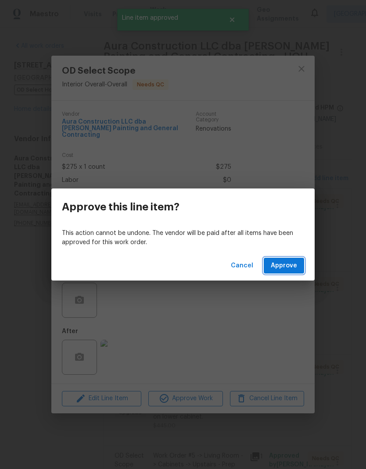
click at [286, 265] on span "Approve" at bounding box center [284, 266] width 26 height 11
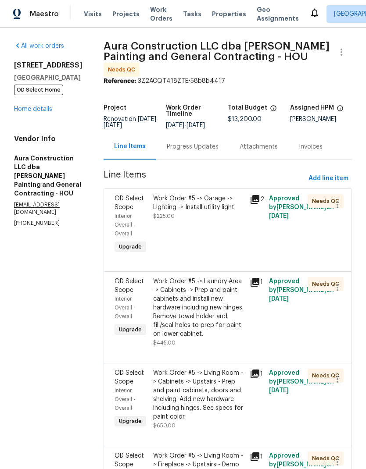
click at [207, 197] on div "Work Order #5 -> Garage -> Lighting -> Install utility light" at bounding box center [198, 203] width 91 height 18
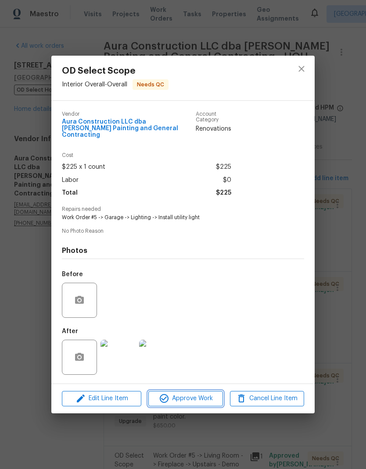
click at [203, 394] on span "Approve Work" at bounding box center [185, 398] width 69 height 11
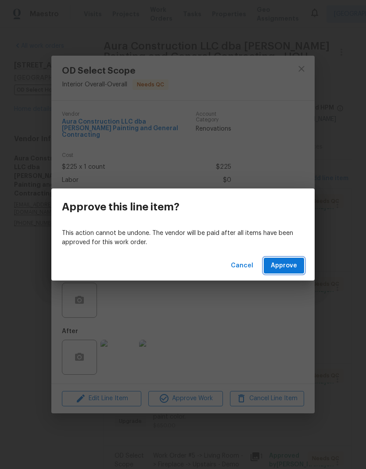
click at [289, 262] on span "Approve" at bounding box center [284, 266] width 26 height 11
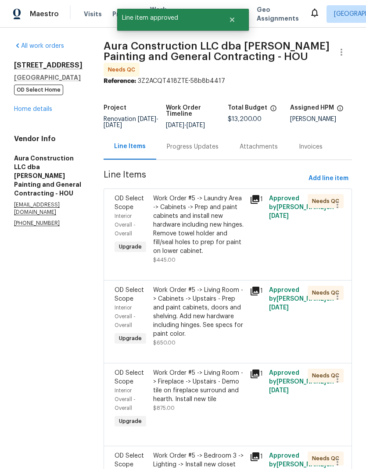
click at [194, 220] on div "Work Order #5 -> Laundry Area -> Cabinets -> Prep and paint cabinets and instal…" at bounding box center [198, 224] width 91 height 61
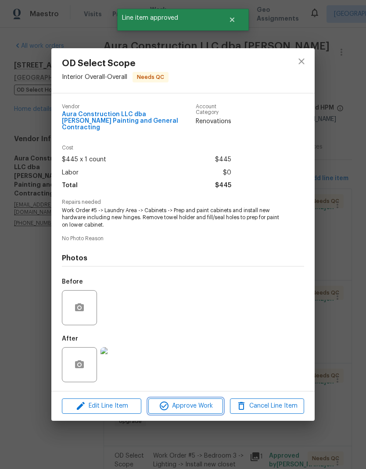
click at [211, 411] on button "Approve Work" at bounding box center [185, 406] width 74 height 15
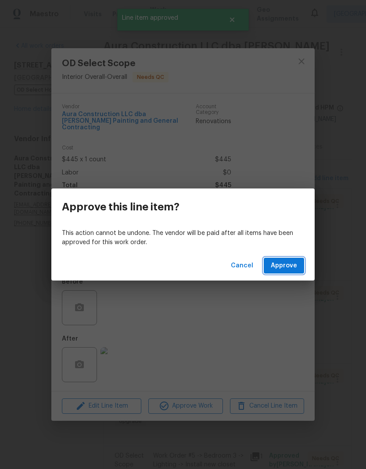
click at [292, 265] on span "Approve" at bounding box center [284, 266] width 26 height 11
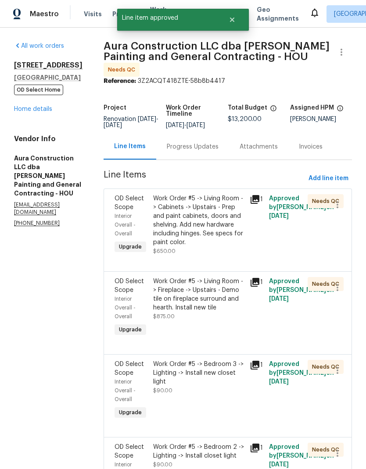
click at [221, 220] on div "Work Order #5 -> Living Room -> Cabinets -> Upstairs - Prep and paint cabinets,…" at bounding box center [198, 220] width 91 height 53
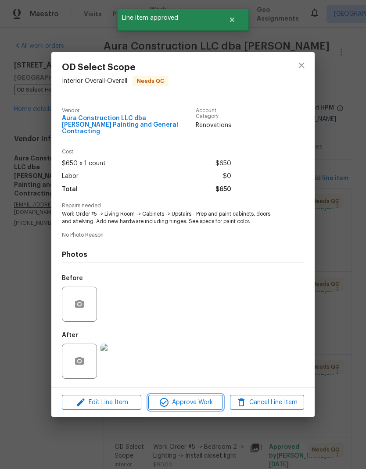
click at [207, 402] on span "Approve Work" at bounding box center [185, 402] width 69 height 11
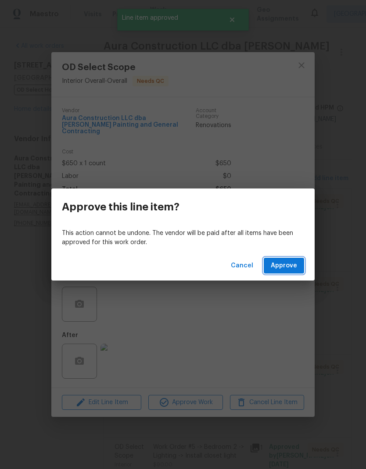
click at [293, 261] on span "Approve" at bounding box center [284, 266] width 26 height 11
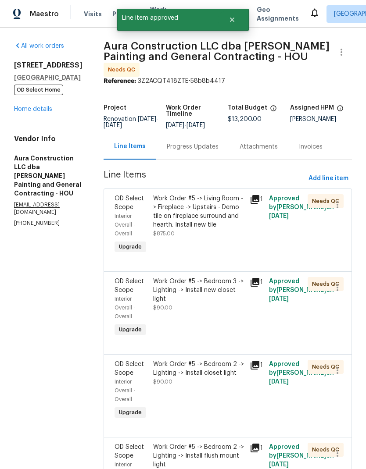
click at [211, 203] on div "Work Order #5 -> Living Room -> Fireplace -> Upstairs - Demo tile on fireplace …" at bounding box center [198, 211] width 91 height 35
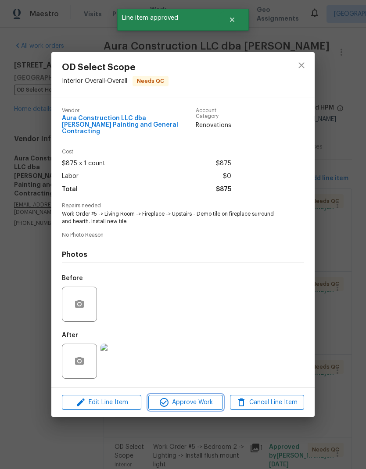
click at [207, 404] on span "Approve Work" at bounding box center [185, 402] width 69 height 11
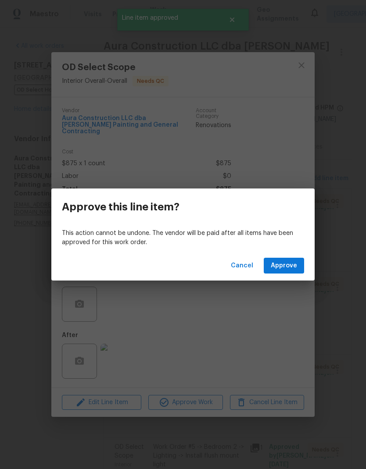
click at [294, 264] on span "Approve" at bounding box center [284, 266] width 26 height 11
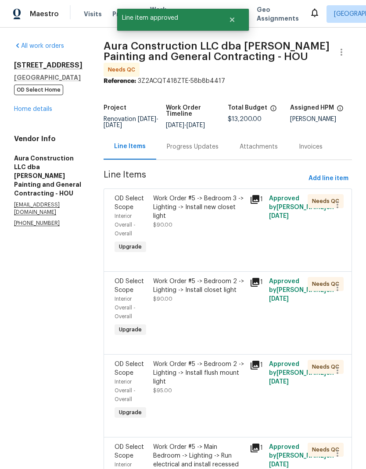
click at [197, 200] on div "Work Order #5 -> Bedroom 3 -> Lighting -> Install new closet light" at bounding box center [198, 207] width 91 height 26
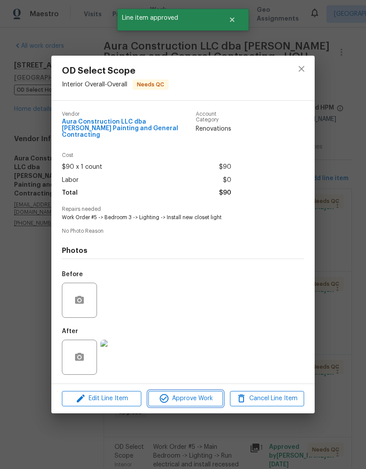
click at [202, 403] on span "Approve Work" at bounding box center [185, 398] width 69 height 11
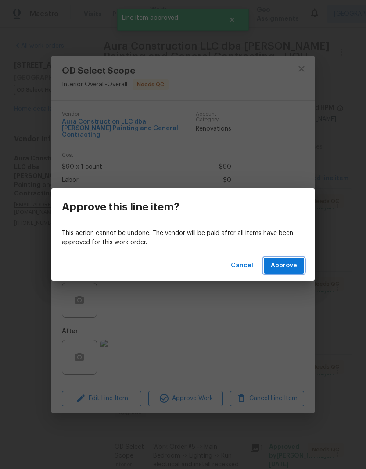
click at [280, 264] on span "Approve" at bounding box center [284, 266] width 26 height 11
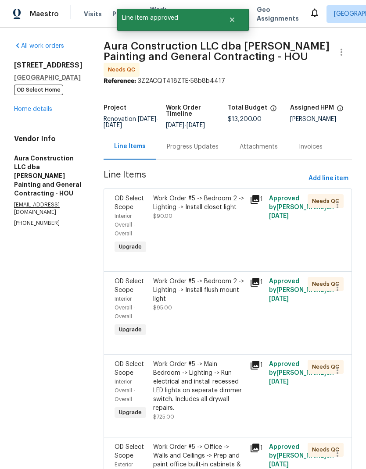
click at [210, 205] on div "Work Order #5 -> Bedroom 2 -> Lighting -> Install closet light $90.00" at bounding box center [198, 207] width 91 height 26
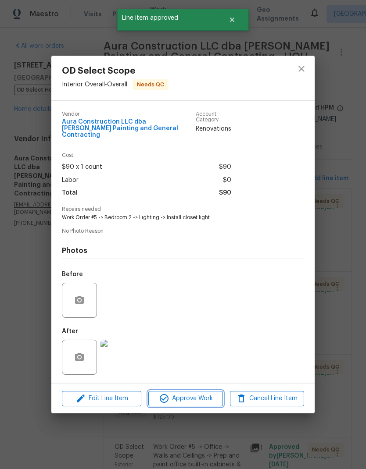
click at [204, 400] on span "Approve Work" at bounding box center [185, 398] width 69 height 11
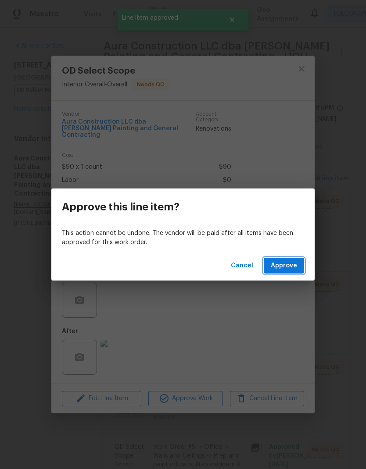
click at [293, 267] on span "Approve" at bounding box center [284, 266] width 26 height 11
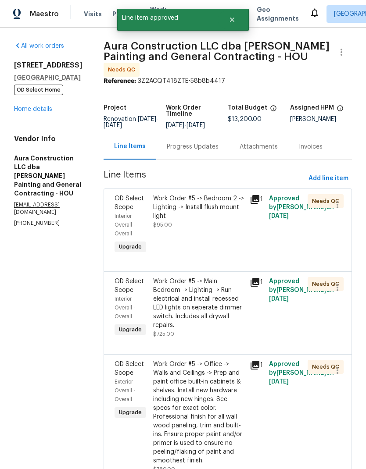
click at [215, 211] on div "Work Order #5 -> Bedroom 2 -> Lighting -> Install flush mount light $95.00" at bounding box center [198, 211] width 91 height 35
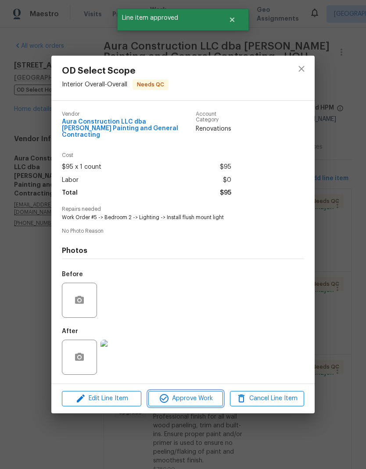
click at [209, 398] on span "Approve Work" at bounding box center [185, 398] width 69 height 11
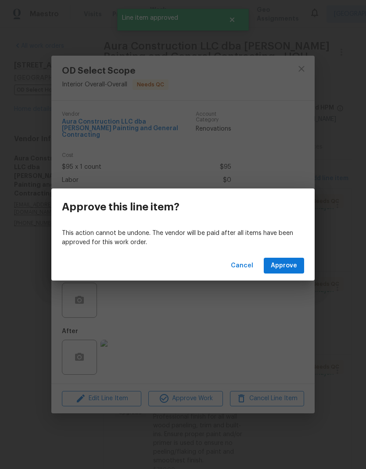
click at [294, 270] on span "Approve" at bounding box center [284, 266] width 26 height 11
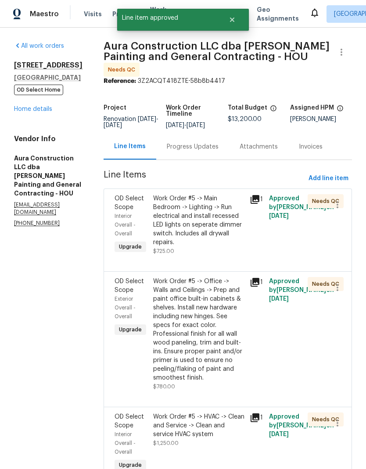
click at [214, 207] on div "Work Order #5 -> Main Bedroom -> Lighting -> Run electrical and install recesse…" at bounding box center [198, 220] width 91 height 53
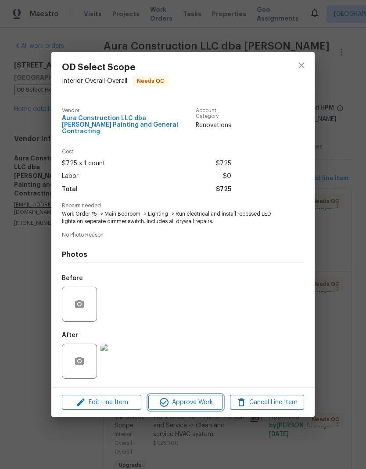
click at [200, 397] on span "Approve Work" at bounding box center [185, 402] width 69 height 11
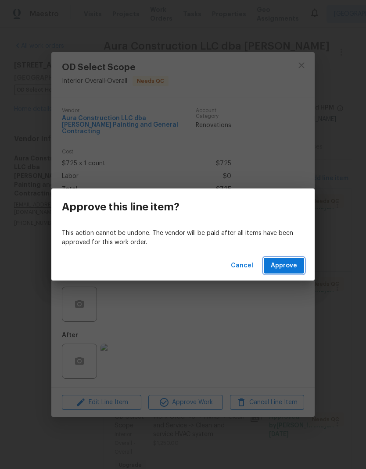
click at [289, 264] on span "Approve" at bounding box center [284, 266] width 26 height 11
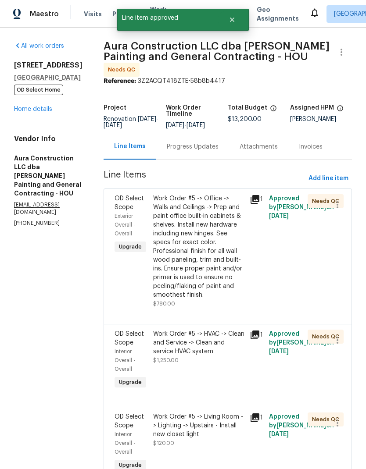
click at [226, 234] on div "Work Order #5 -> Office -> Walls and Ceilings -> Prep and paint office built-in…" at bounding box center [198, 246] width 91 height 105
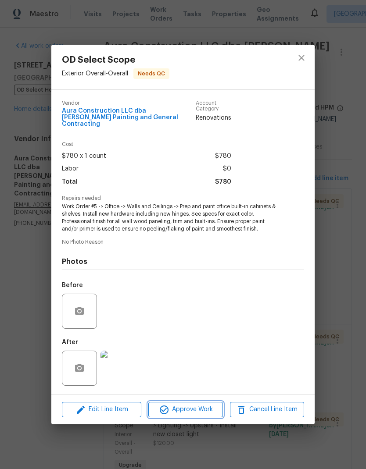
click at [196, 409] on span "Approve Work" at bounding box center [185, 409] width 69 height 11
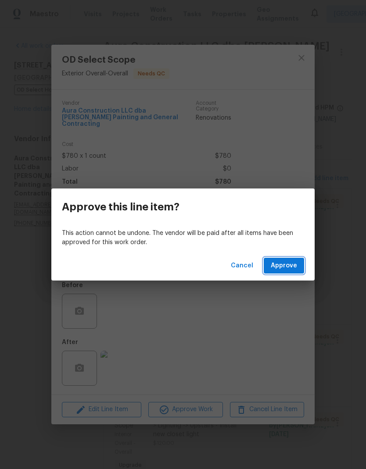
click at [298, 266] on button "Approve" at bounding box center [284, 266] width 40 height 16
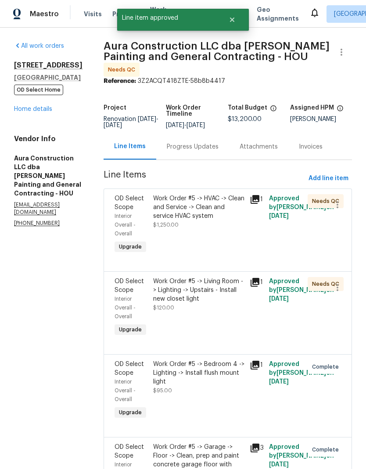
click at [207, 202] on div "Work Order #5 -> HVAC -> Clean and Service -> Clean and service HVAC system" at bounding box center [198, 207] width 91 height 26
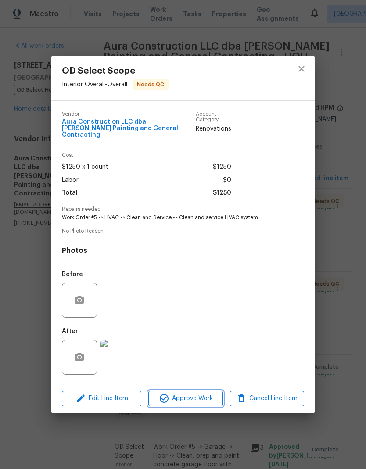
click at [213, 400] on span "Approve Work" at bounding box center [185, 398] width 69 height 11
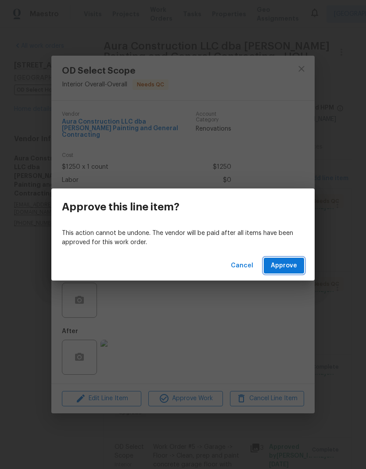
click at [297, 264] on span "Approve" at bounding box center [284, 266] width 26 height 11
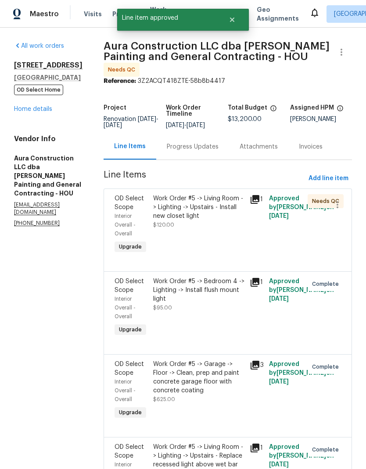
click at [215, 194] on div "Work Order #5 -> Living Room -> Lighting -> Upstairs - Install new closet light" at bounding box center [198, 207] width 91 height 26
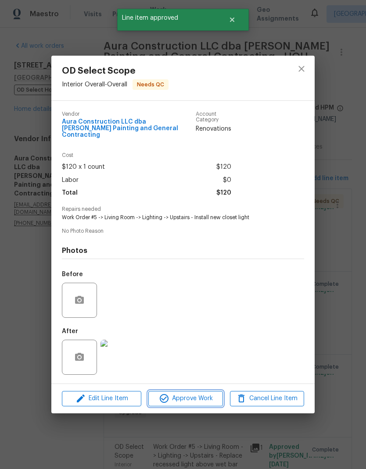
click at [203, 396] on span "Approve Work" at bounding box center [185, 398] width 69 height 11
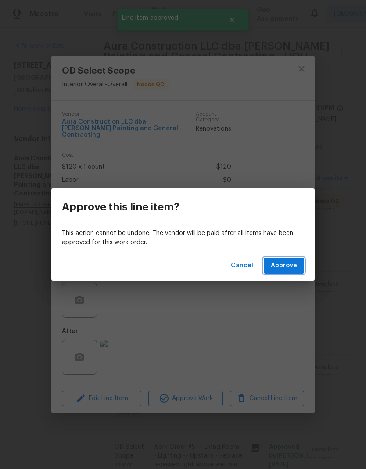
click at [297, 259] on button "Approve" at bounding box center [284, 266] width 40 height 16
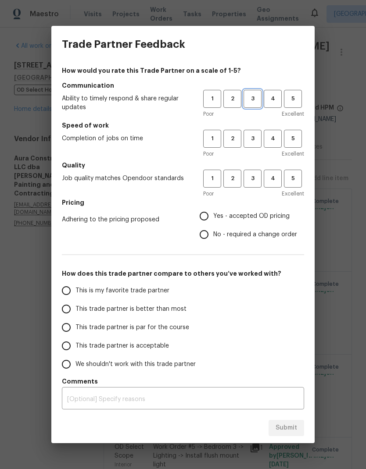
click at [254, 95] on span "3" at bounding box center [252, 99] width 16 height 10
click at [247, 140] on span "3" at bounding box center [252, 139] width 16 height 10
click at [250, 176] on span "3" at bounding box center [252, 179] width 16 height 10
click at [211, 229] on input "No - required a change order" at bounding box center [204, 234] width 18 height 18
radio input "true"
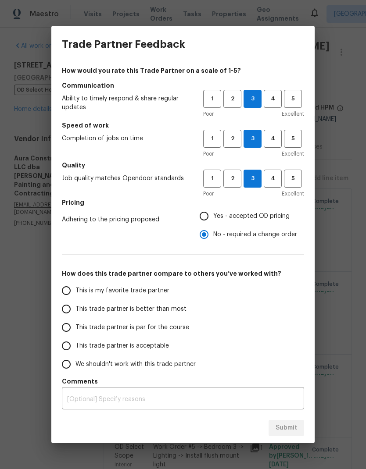
click at [68, 308] on input "This trade partner is better than most" at bounding box center [66, 309] width 18 height 18
click at [279, 133] on button "4" at bounding box center [273, 139] width 18 height 18
radio input "true"
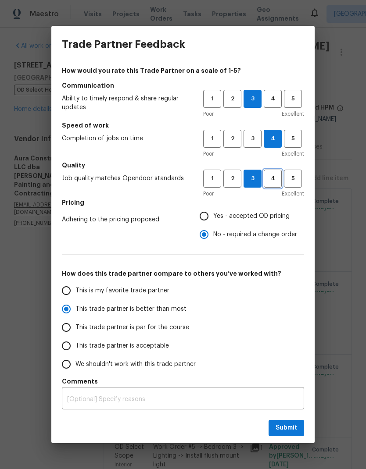
click at [269, 177] on span "4" at bounding box center [273, 179] width 16 height 10
click at [258, 179] on span "3" at bounding box center [252, 179] width 16 height 10
click at [291, 97] on span "5" at bounding box center [293, 99] width 16 height 10
click at [275, 101] on span "4" at bounding box center [273, 99] width 16 height 10
click at [294, 429] on span "Submit" at bounding box center [285, 428] width 21 height 11
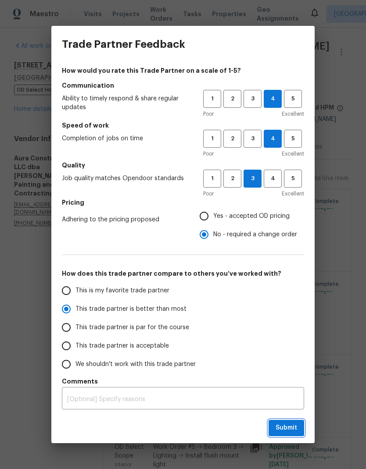
radio input "false"
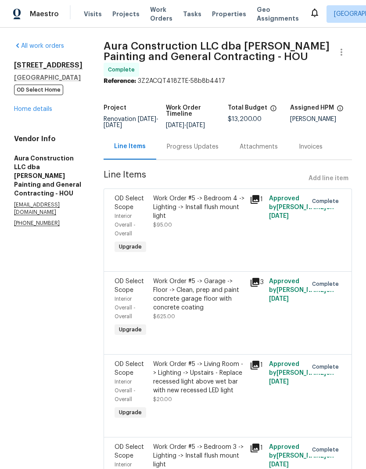
click at [46, 112] on link "Home details" at bounding box center [33, 109] width 38 height 6
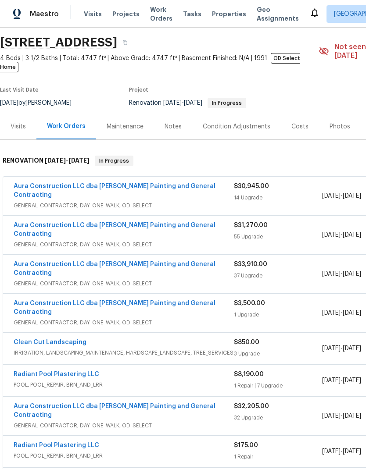
scroll to position [25, 21]
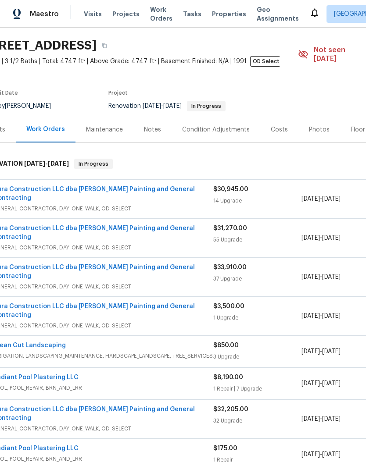
click at [174, 186] on link "Aura Construction LLC dba [PERSON_NAME] Painting and General Contracting" at bounding box center [94, 193] width 202 height 15
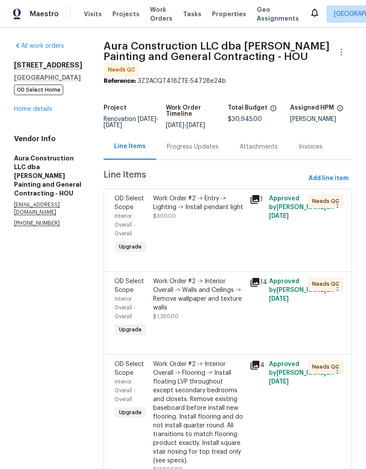
click at [213, 196] on div "Work Order #2 -> Entry -> Lighting -> Install pendant light" at bounding box center [198, 203] width 91 height 18
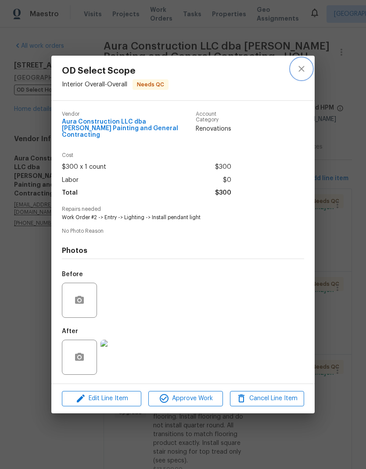
click at [300, 74] on icon "close" at bounding box center [301, 69] width 11 height 11
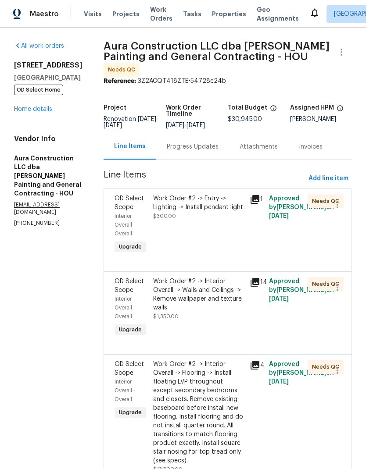
click at [193, 197] on div "Work Order #2 -> Entry -> Lighting -> Install pendant light" at bounding box center [198, 203] width 91 height 18
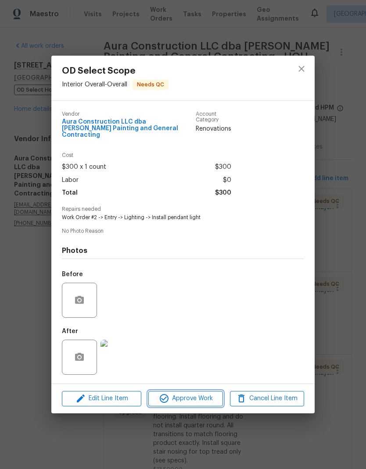
click at [207, 396] on span "Approve Work" at bounding box center [185, 398] width 69 height 11
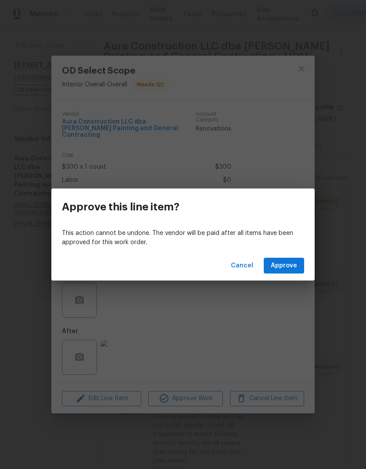
click at [297, 262] on button "Approve" at bounding box center [284, 266] width 40 height 16
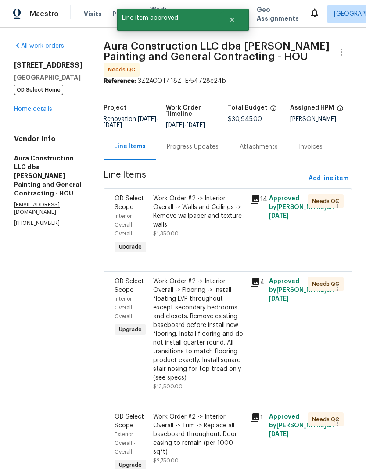
click at [209, 194] on div "Work Order #2 -> Interior Overall -> Walls and Ceilings -> Remove wallpaper and…" at bounding box center [198, 211] width 91 height 35
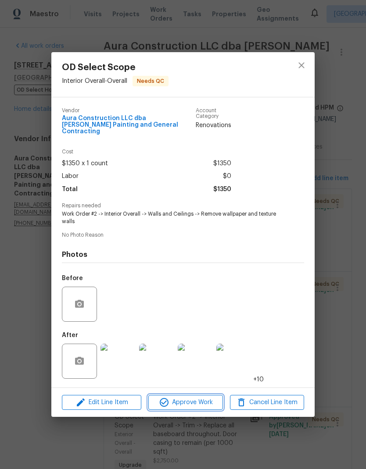
click at [203, 396] on button "Approve Work" at bounding box center [185, 402] width 74 height 15
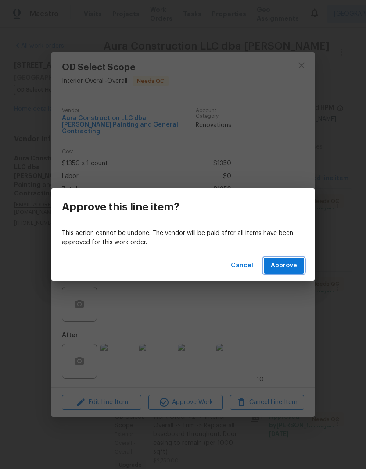
click at [293, 264] on span "Approve" at bounding box center [284, 266] width 26 height 11
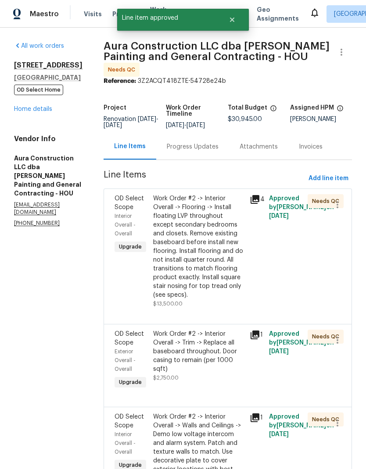
click at [208, 216] on div "Work Order #2 -> Interior Overall -> Flooring -> Install floating LVP throughou…" at bounding box center [198, 246] width 91 height 105
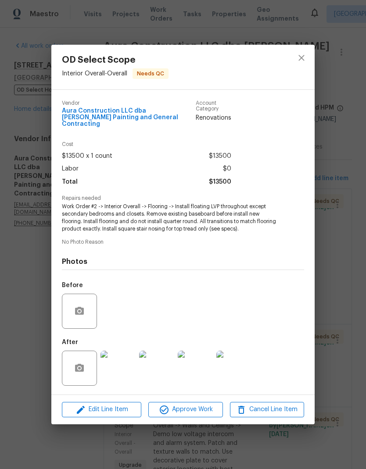
click at [125, 364] on img at bounding box center [117, 368] width 35 height 35
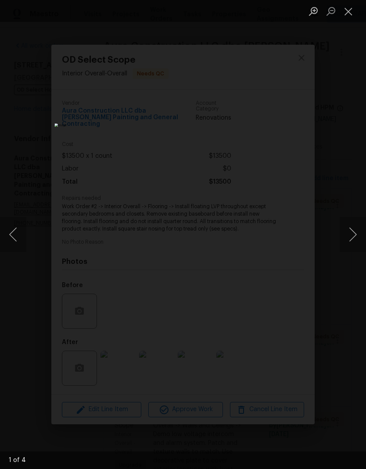
click at [354, 232] on button "Next image" at bounding box center [353, 234] width 26 height 35
click at [352, 235] on button "Next image" at bounding box center [353, 234] width 26 height 35
click at [347, 240] on button "Next image" at bounding box center [353, 234] width 26 height 35
click at [349, 241] on button "Next image" at bounding box center [353, 234] width 26 height 35
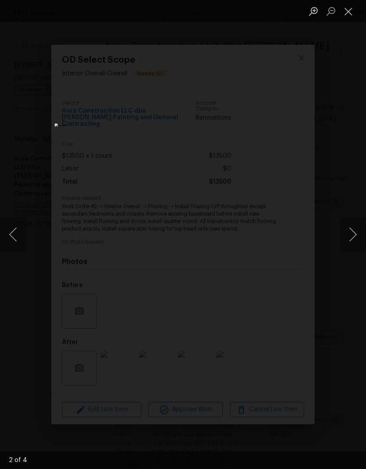
click at [347, 240] on button "Next image" at bounding box center [353, 234] width 26 height 35
click at [350, 10] on button "Close lightbox" at bounding box center [349, 11] width 18 height 15
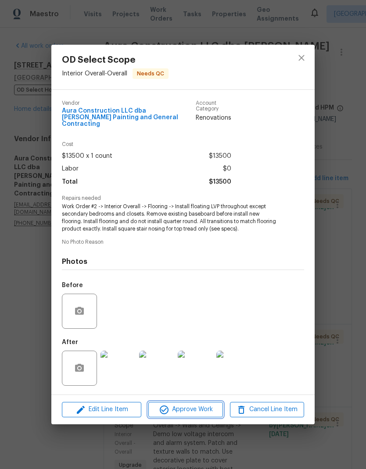
click at [189, 404] on span "Approve Work" at bounding box center [185, 409] width 69 height 11
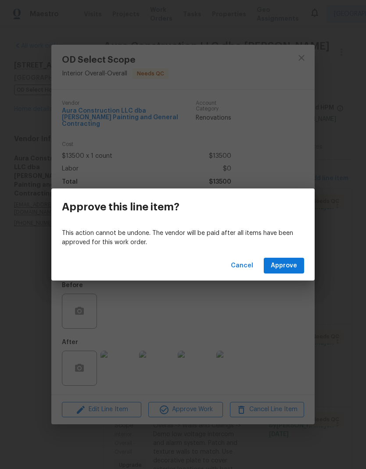
click at [294, 264] on span "Approve" at bounding box center [284, 266] width 26 height 11
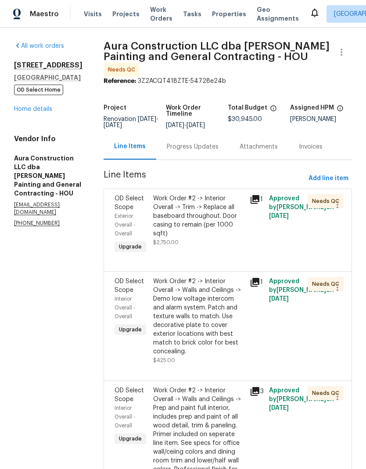
click at [216, 194] on div "Work Order #2 -> Interior Overall -> Trim -> Replace all baseboard throughout. …" at bounding box center [198, 216] width 91 height 44
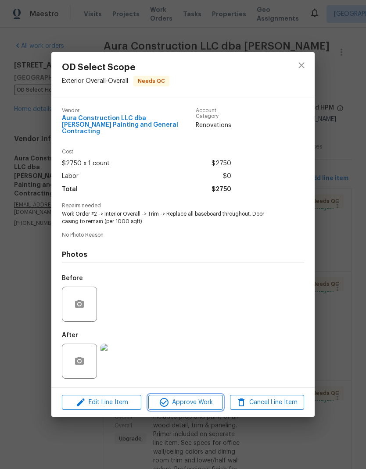
click at [200, 403] on span "Approve Work" at bounding box center [185, 402] width 69 height 11
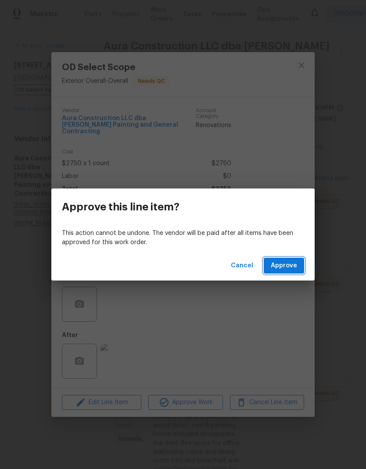
click at [302, 262] on button "Approve" at bounding box center [284, 266] width 40 height 16
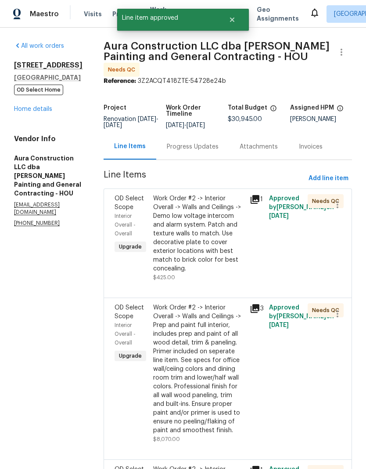
click at [199, 223] on div "Work Order #2 -> Interior Overall -> Walls and Ceilings -> Demo low voltage int…" at bounding box center [198, 233] width 91 height 79
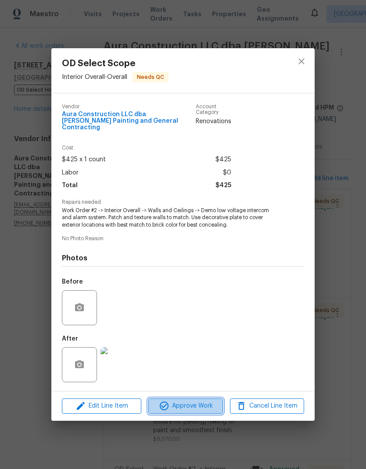
click at [213, 404] on span "Approve Work" at bounding box center [185, 406] width 69 height 11
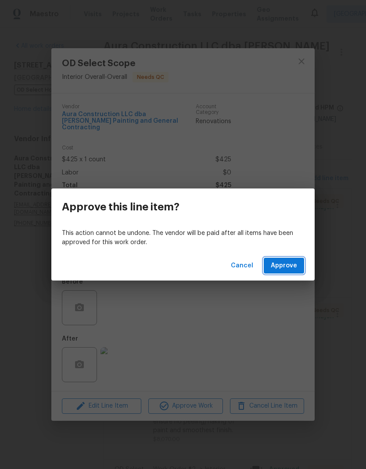
click at [295, 263] on span "Approve" at bounding box center [284, 266] width 26 height 11
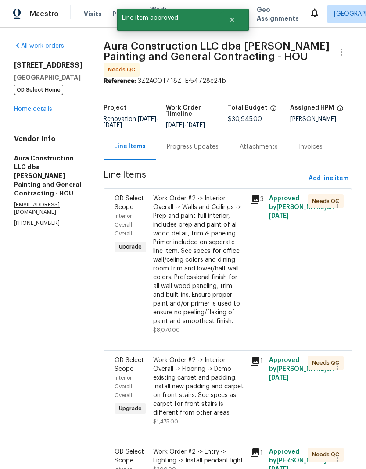
click at [218, 261] on div "Work Order #2 -> Interior Overall -> Walls and Ceilings -> Prep and paint full …" at bounding box center [198, 260] width 91 height 132
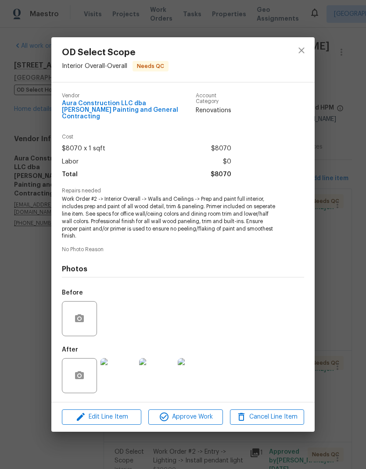
click at [121, 373] on img at bounding box center [117, 375] width 35 height 35
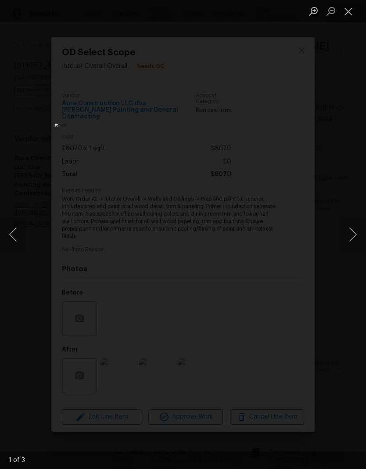
click at [353, 236] on button "Next image" at bounding box center [353, 234] width 26 height 35
click at [350, 234] on button "Next image" at bounding box center [353, 234] width 26 height 35
click at [18, 246] on button "Previous image" at bounding box center [13, 234] width 26 height 35
click at [350, 11] on button "Close lightbox" at bounding box center [349, 11] width 18 height 15
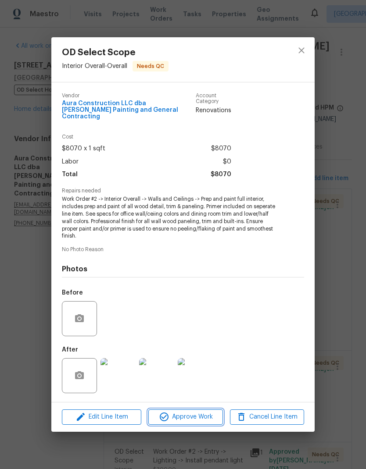
click at [195, 410] on button "Approve Work" at bounding box center [185, 417] width 74 height 15
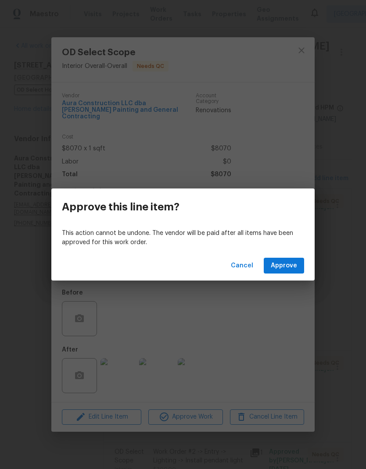
click at [299, 266] on button "Approve" at bounding box center [284, 266] width 40 height 16
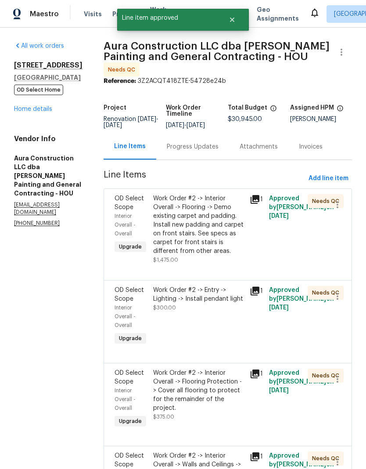
click at [222, 214] on div "Work Order #2 -> Interior Overall -> Flooring -> Demo existing carpet and paddi…" at bounding box center [198, 224] width 91 height 61
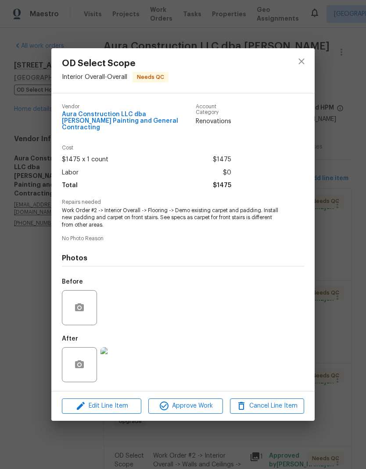
click at [127, 362] on img at bounding box center [117, 364] width 35 height 35
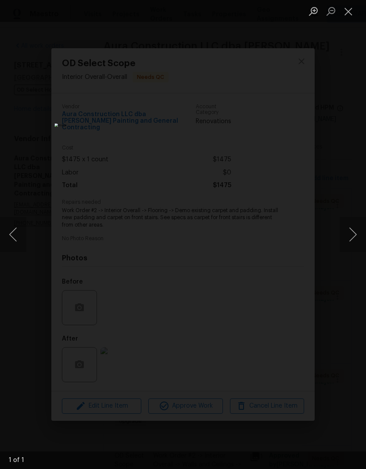
click at [354, 7] on button "Close lightbox" at bounding box center [349, 11] width 18 height 15
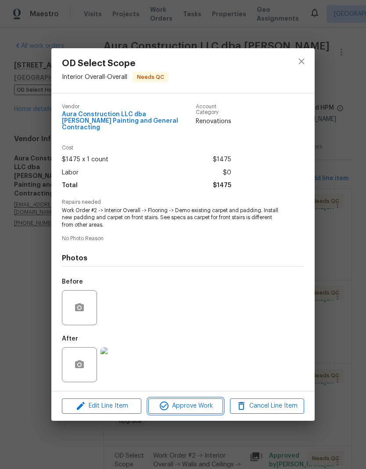
click at [202, 405] on span "Approve Work" at bounding box center [185, 406] width 69 height 11
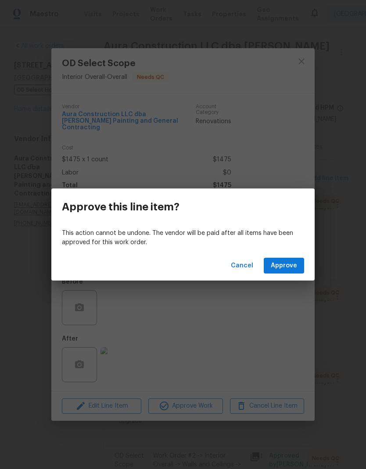
click at [301, 262] on button "Approve" at bounding box center [284, 266] width 40 height 16
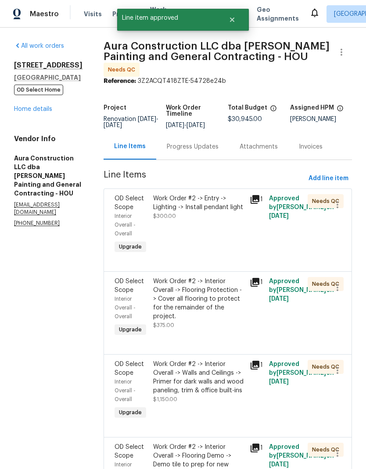
click at [209, 200] on div "Work Order #2 -> Entry -> Lighting -> Install pendant light" at bounding box center [198, 203] width 91 height 18
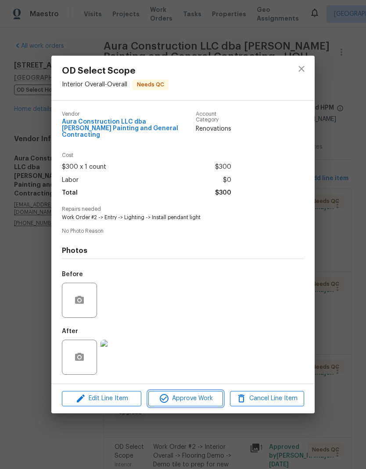
click at [208, 395] on span "Approve Work" at bounding box center [185, 398] width 69 height 11
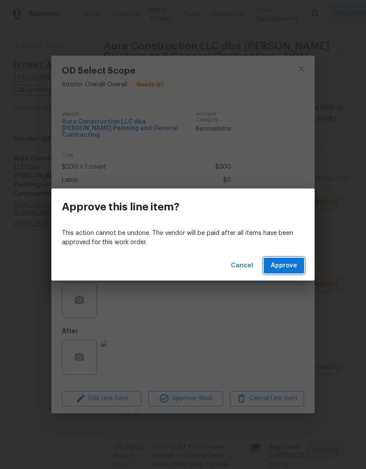
click at [289, 262] on span "Approve" at bounding box center [284, 266] width 26 height 11
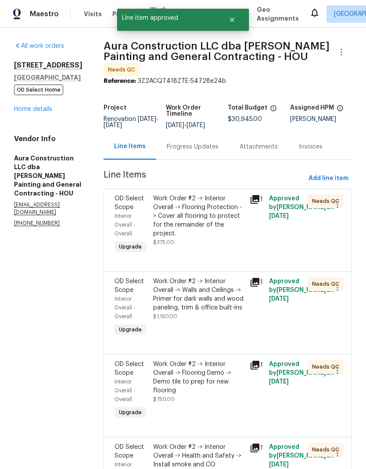
click at [214, 212] on div "Work Order #2 -> Interior Overall -> Flooring Protection -> Cover all flooring …" at bounding box center [198, 216] width 91 height 44
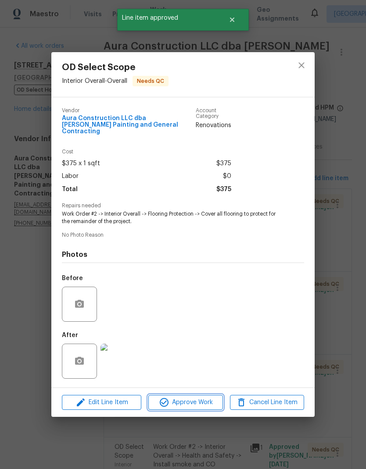
click at [205, 403] on span "Approve Work" at bounding box center [185, 402] width 69 height 11
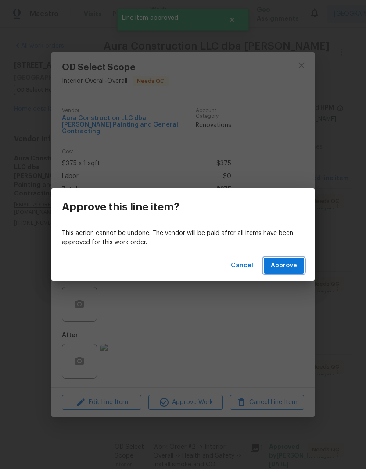
click at [293, 262] on span "Approve" at bounding box center [284, 266] width 26 height 11
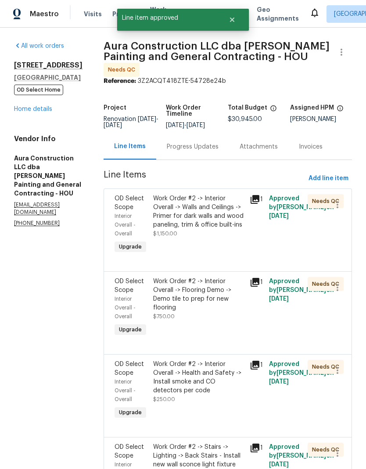
click at [220, 210] on div "Work Order #2 -> Interior Overall -> Walls and Ceilings -> Primer for dark wall…" at bounding box center [198, 211] width 91 height 35
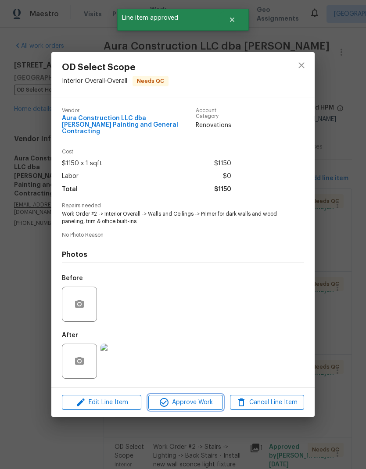
click at [207, 403] on span "Approve Work" at bounding box center [185, 402] width 69 height 11
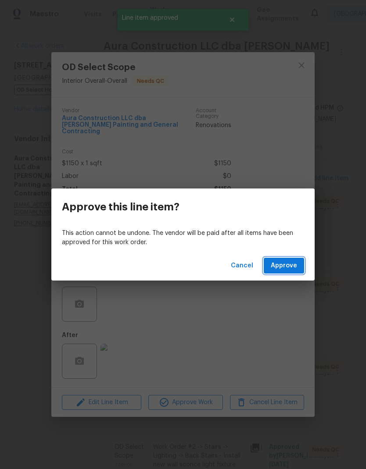
click at [290, 265] on span "Approve" at bounding box center [284, 266] width 26 height 11
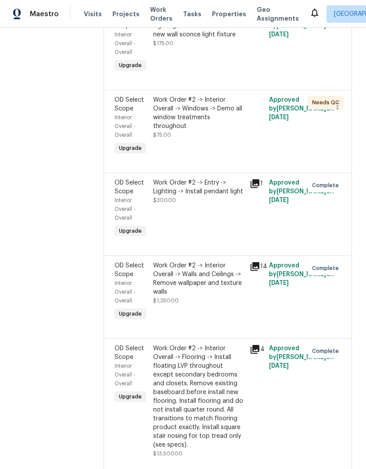
scroll to position [348, 0]
click at [250, 182] on icon at bounding box center [254, 183] width 9 height 9
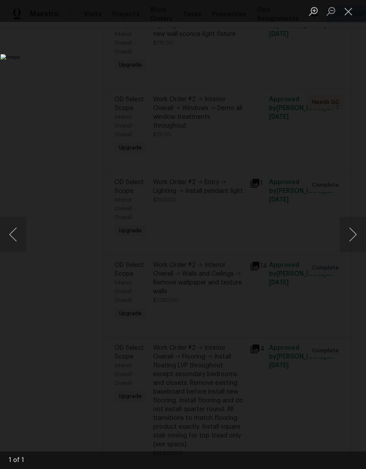
click at [354, 6] on button "Close lightbox" at bounding box center [349, 11] width 18 height 15
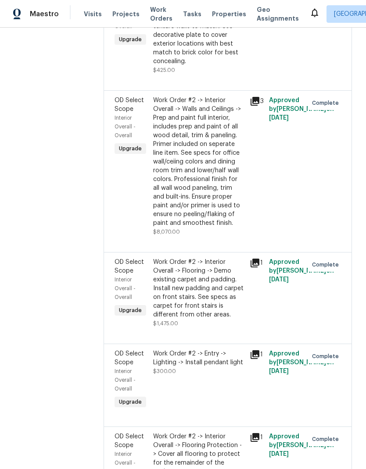
scroll to position [951, 0]
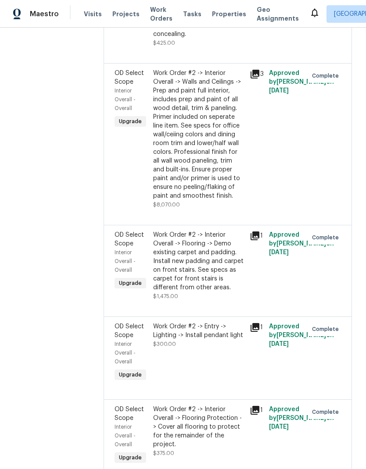
click at [250, 322] on icon at bounding box center [255, 327] width 11 height 11
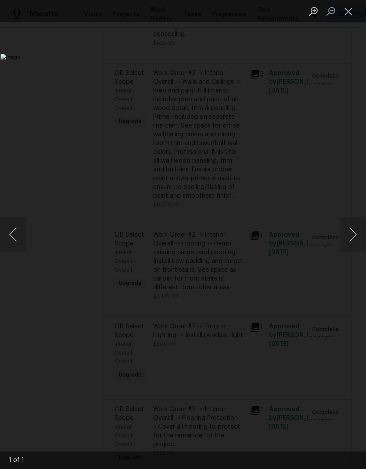
click at [343, 13] on button "Close lightbox" at bounding box center [349, 11] width 18 height 15
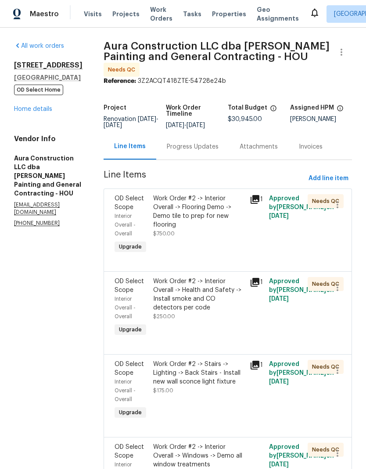
scroll to position [0, 0]
click at [207, 195] on div "Work Order #2 -> Interior Overall -> Flooring Demo -> Demo tile to prep for new…" at bounding box center [198, 211] width 91 height 35
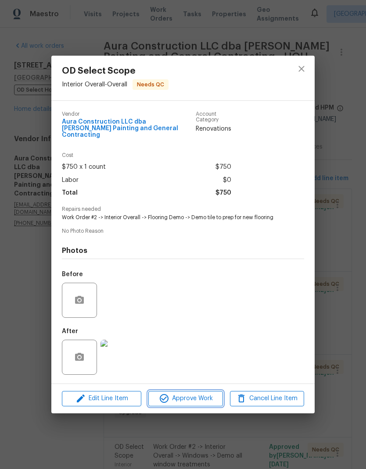
click at [207, 402] on span "Approve Work" at bounding box center [185, 398] width 69 height 11
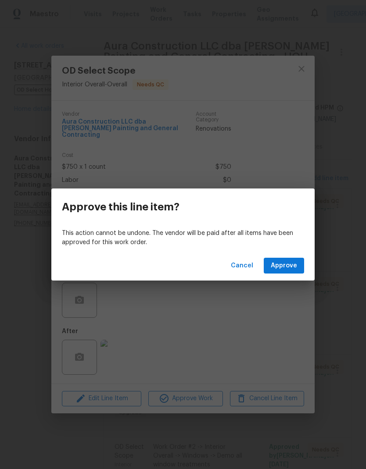
click at [293, 271] on span "Approve" at bounding box center [284, 266] width 26 height 11
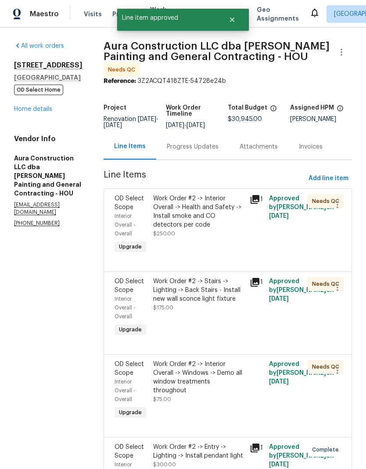
click at [230, 205] on div "Work Order #2 -> Interior Overall -> Health and Safety -> Install smoke and CO …" at bounding box center [198, 211] width 91 height 35
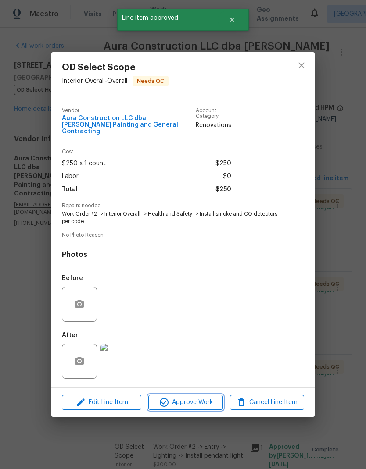
click at [200, 408] on button "Approve Work" at bounding box center [185, 402] width 74 height 15
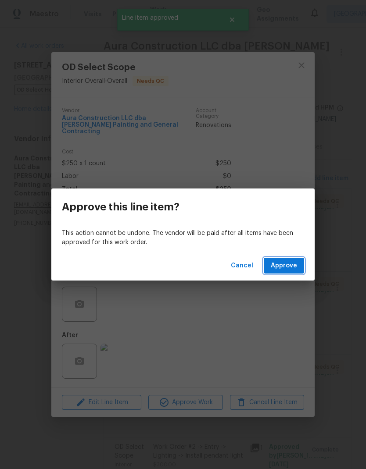
click at [293, 262] on span "Approve" at bounding box center [284, 266] width 26 height 11
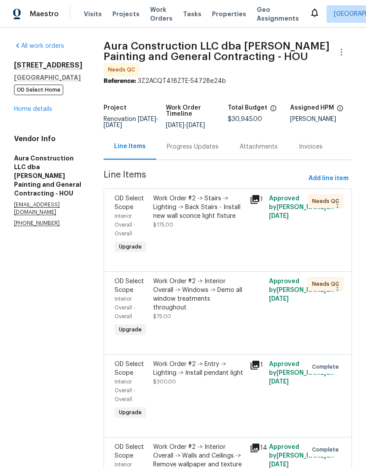
click at [215, 195] on div "Work Order #2 -> Stairs -> Lighting -> Back Stairs - Install new wall sconce li…" at bounding box center [198, 207] width 91 height 26
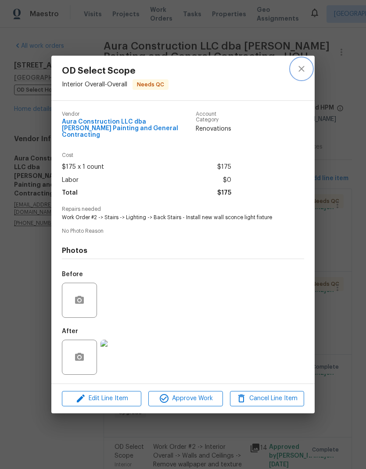
click at [303, 66] on icon "close" at bounding box center [301, 69] width 11 height 11
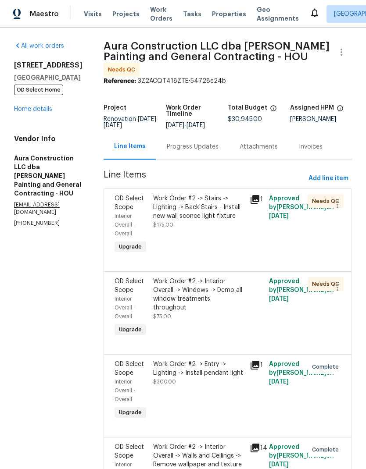
click at [204, 202] on div "Work Order #2 -> Stairs -> Lighting -> Back Stairs - Install new wall sconce li…" at bounding box center [198, 207] width 91 height 26
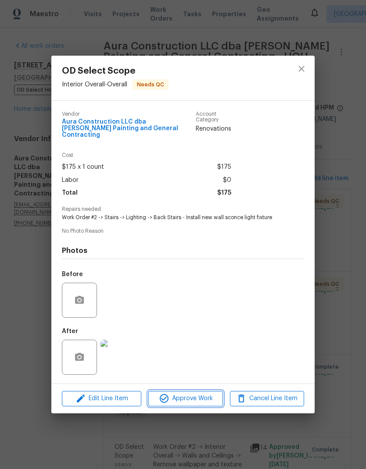
click at [206, 399] on span "Approve Work" at bounding box center [185, 398] width 69 height 11
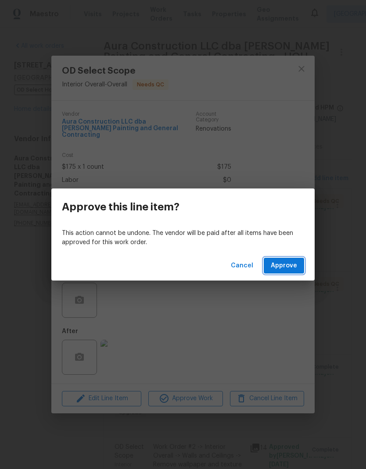
click at [294, 261] on span "Approve" at bounding box center [284, 266] width 26 height 11
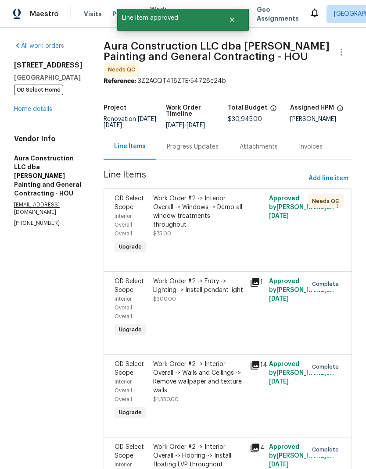
click at [215, 206] on div "Work Order #2 -> Interior Overall -> Windows -> Demo all window treatments thro…" at bounding box center [198, 211] width 91 height 35
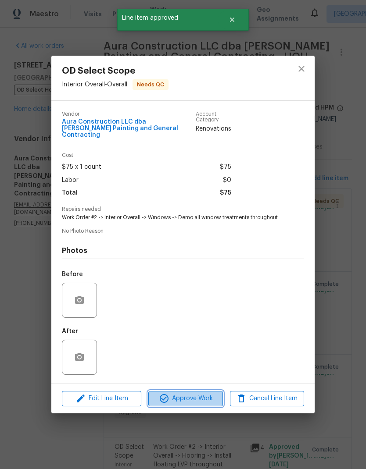
click at [200, 398] on span "Approve Work" at bounding box center [185, 398] width 69 height 11
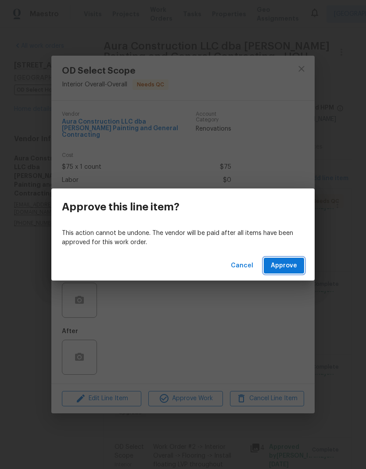
click at [295, 259] on button "Approve" at bounding box center [284, 266] width 40 height 16
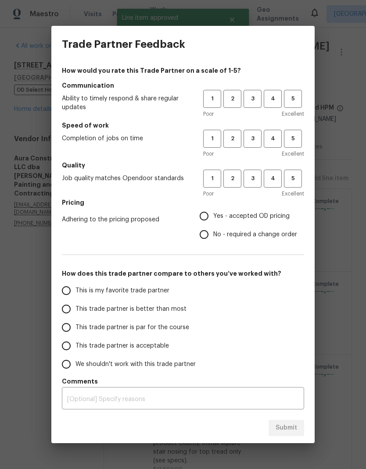
click at [258, 88] on h5 "Communication" at bounding box center [183, 85] width 242 height 9
click at [254, 136] on span "3" at bounding box center [252, 139] width 16 height 10
click at [250, 181] on span "3" at bounding box center [252, 179] width 16 height 10
click at [253, 97] on span "3" at bounding box center [252, 99] width 16 height 10
click at [276, 139] on span "4" at bounding box center [273, 139] width 16 height 10
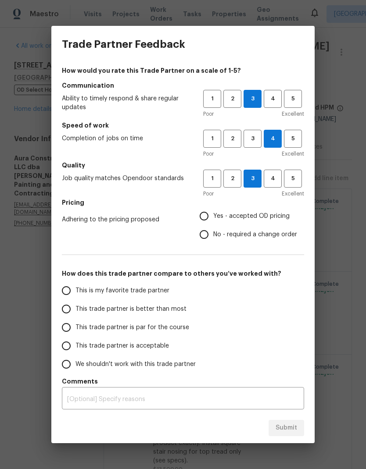
click at [202, 239] on input "No - required a change order" at bounding box center [204, 234] width 18 height 18
radio input "true"
click at [73, 308] on input "This trade partner is better than most" at bounding box center [66, 309] width 18 height 18
click at [293, 434] on button "Submit" at bounding box center [286, 428] width 36 height 16
radio input "true"
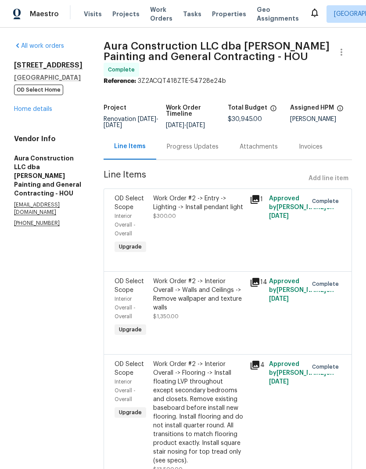
click at [46, 112] on link "Home details" at bounding box center [33, 109] width 38 height 6
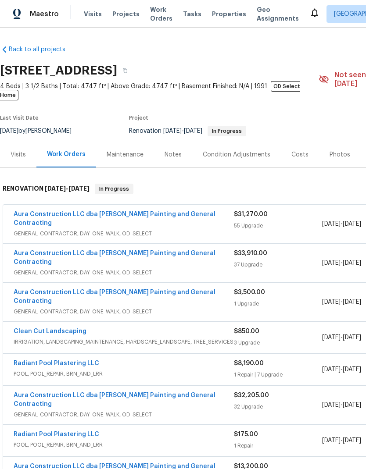
click at [190, 250] on link "Aura Construction LLC dba [PERSON_NAME] Painting and General Contracting" at bounding box center [115, 257] width 202 height 15
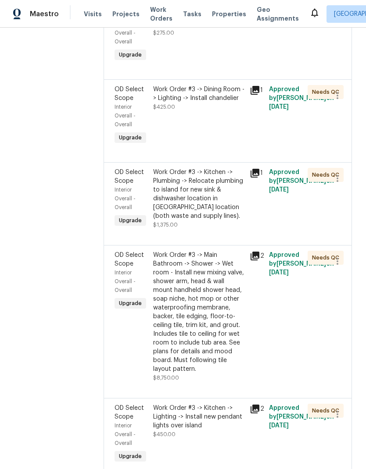
scroll to position [2064, 0]
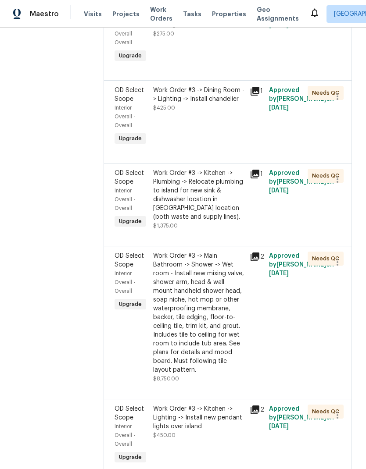
click at [255, 253] on icon at bounding box center [254, 257] width 9 height 9
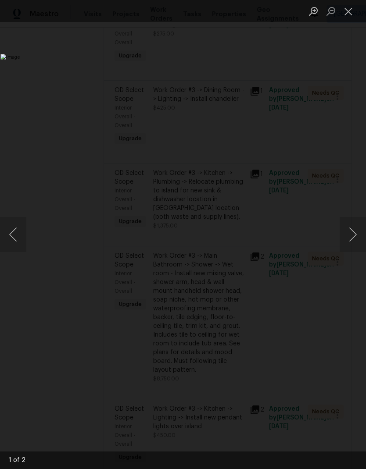
click at [361, 244] on button "Next image" at bounding box center [353, 234] width 26 height 35
click at [354, 240] on button "Next image" at bounding box center [353, 234] width 26 height 35
click at [348, 240] on button "Next image" at bounding box center [353, 234] width 26 height 35
click at [347, 240] on button "Next image" at bounding box center [353, 234] width 26 height 35
click at [346, 240] on button "Next image" at bounding box center [353, 234] width 26 height 35
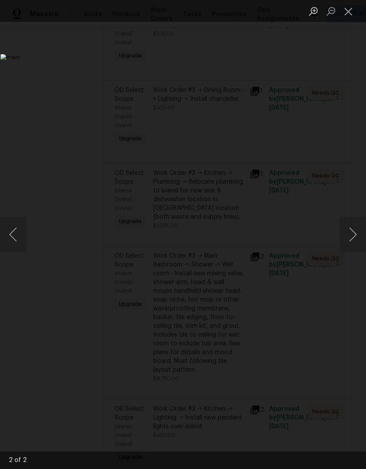
click at [346, 236] on button "Next image" at bounding box center [353, 234] width 26 height 35
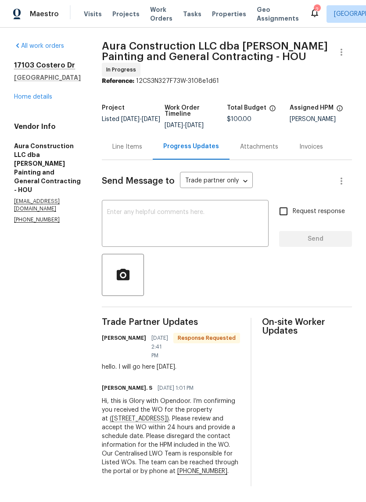
click at [125, 143] on div "Line Items" at bounding box center [127, 147] width 30 height 9
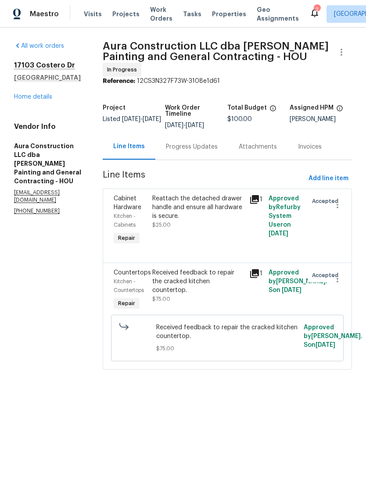
click at [227, 268] on div "Received feedback to repair the cracked kitchen countertop." at bounding box center [198, 281] width 92 height 26
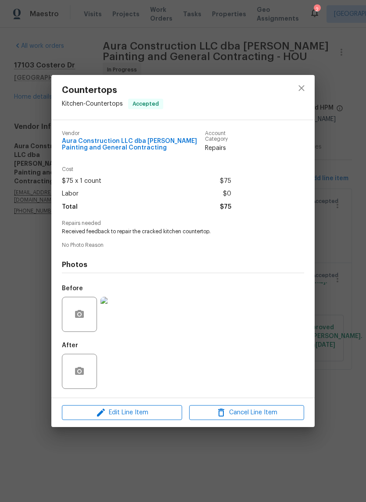
click at [122, 319] on img at bounding box center [117, 314] width 35 height 35
